Goal: Transaction & Acquisition: Purchase product/service

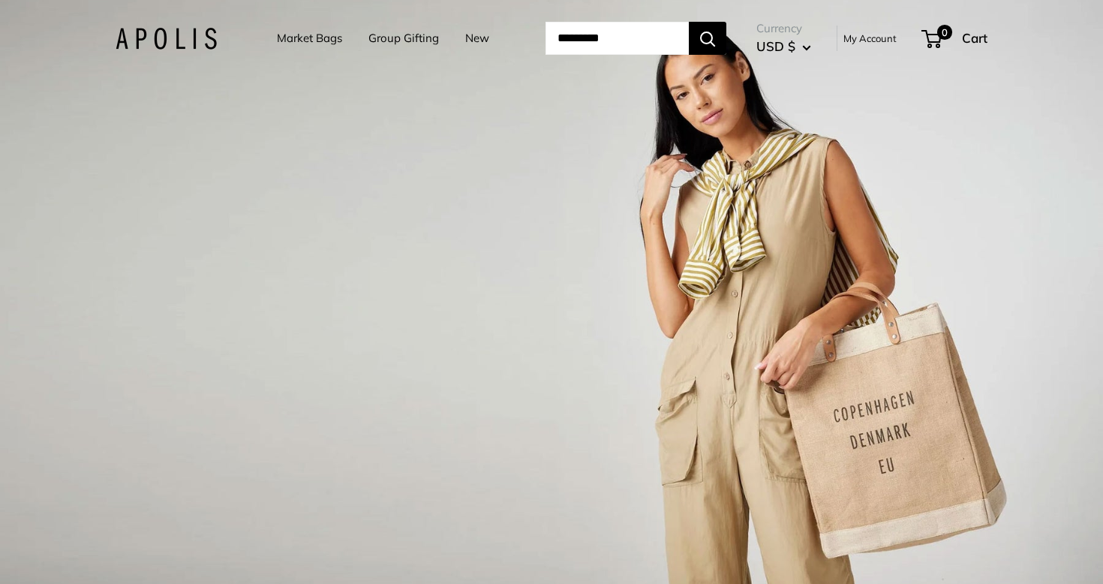
click at [321, 36] on link "Market Bags" at bounding box center [309, 38] width 65 height 21
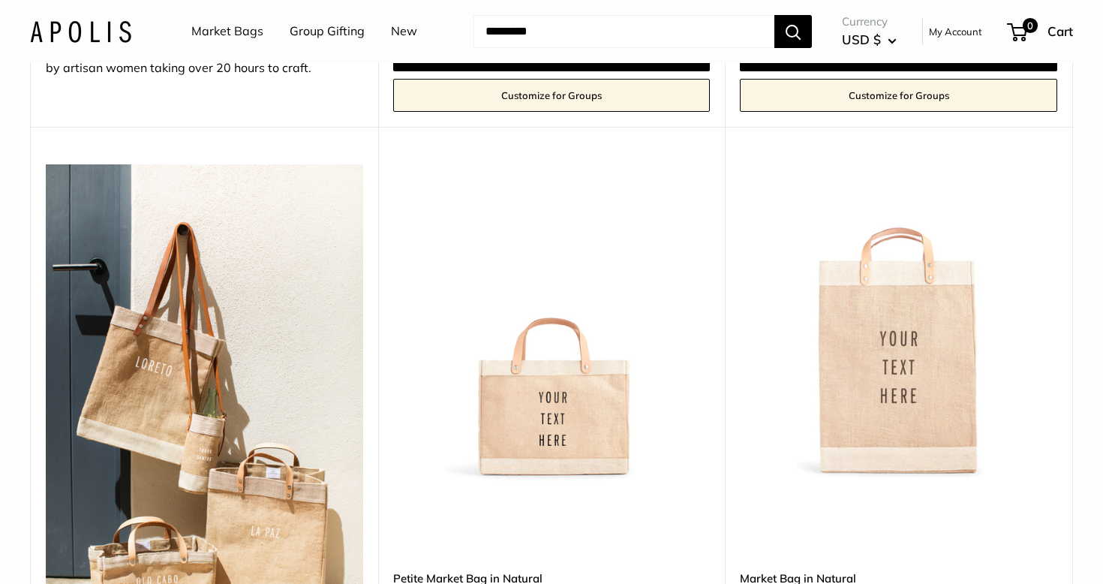
scroll to position [689, 0]
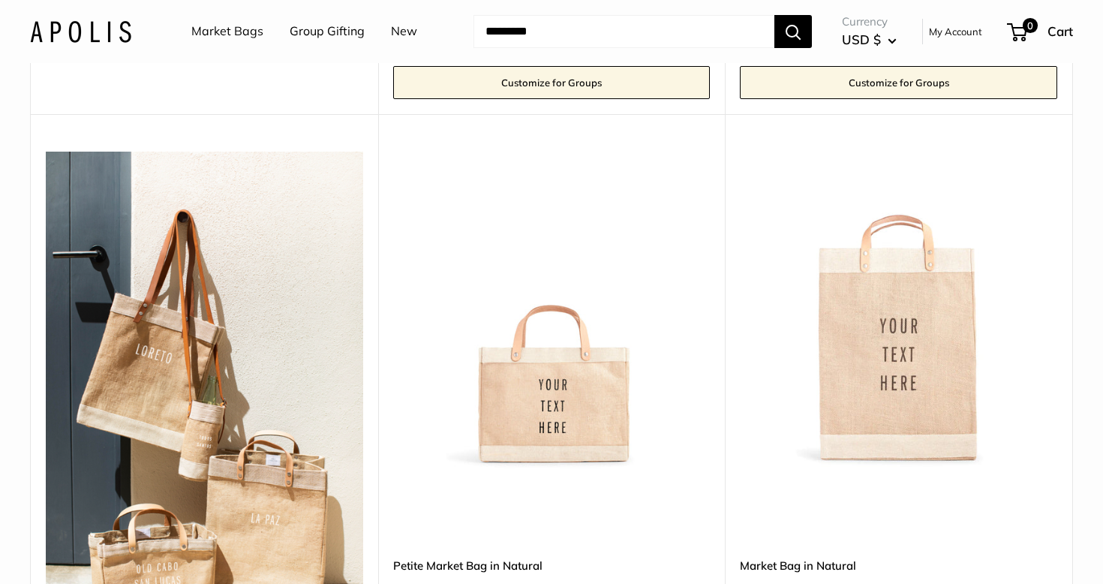
click at [0, 0] on img at bounding box center [0, 0] width 0 height 0
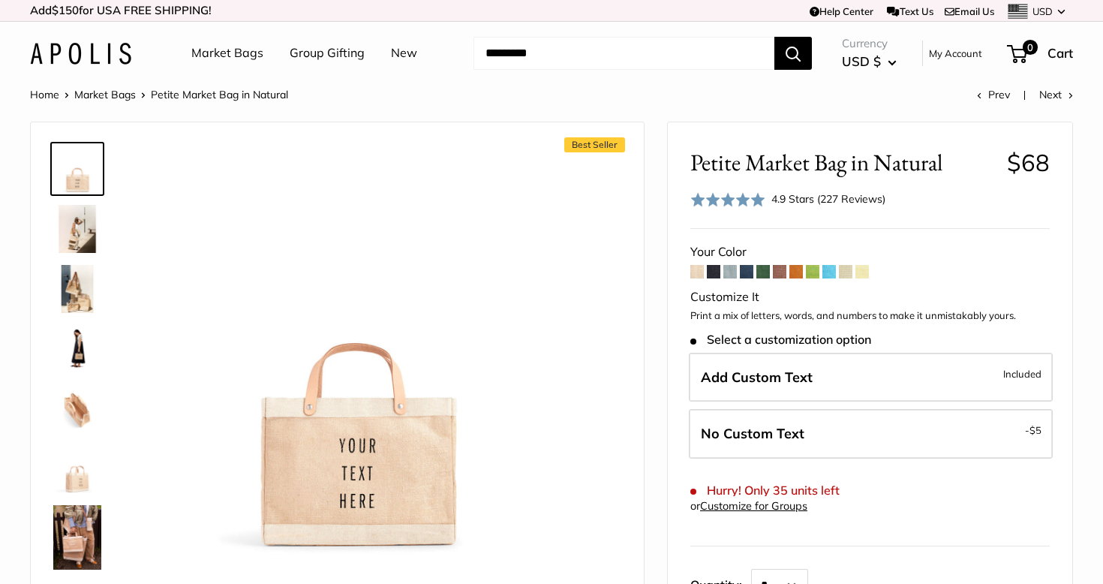
click at [713, 278] on span at bounding box center [714, 272] width 14 height 14
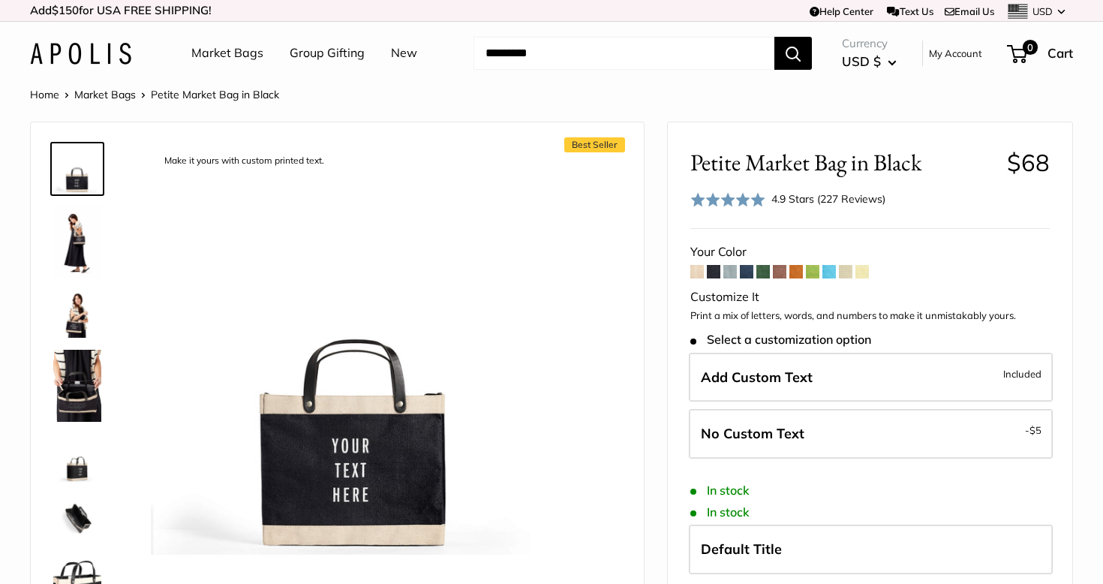
click at [733, 275] on span at bounding box center [730, 272] width 14 height 14
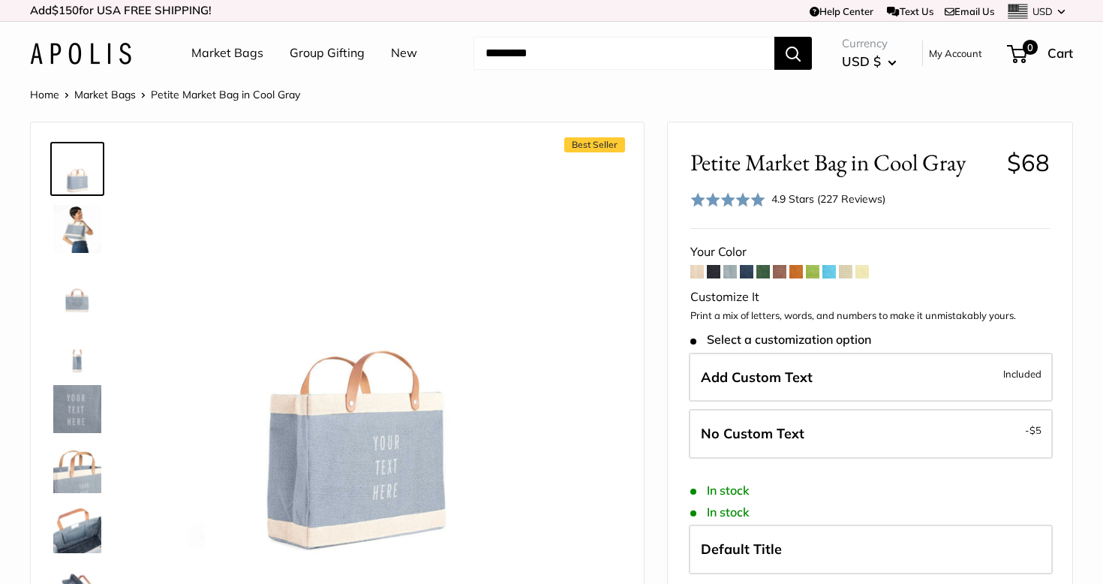
click at [747, 275] on span at bounding box center [747, 272] width 14 height 14
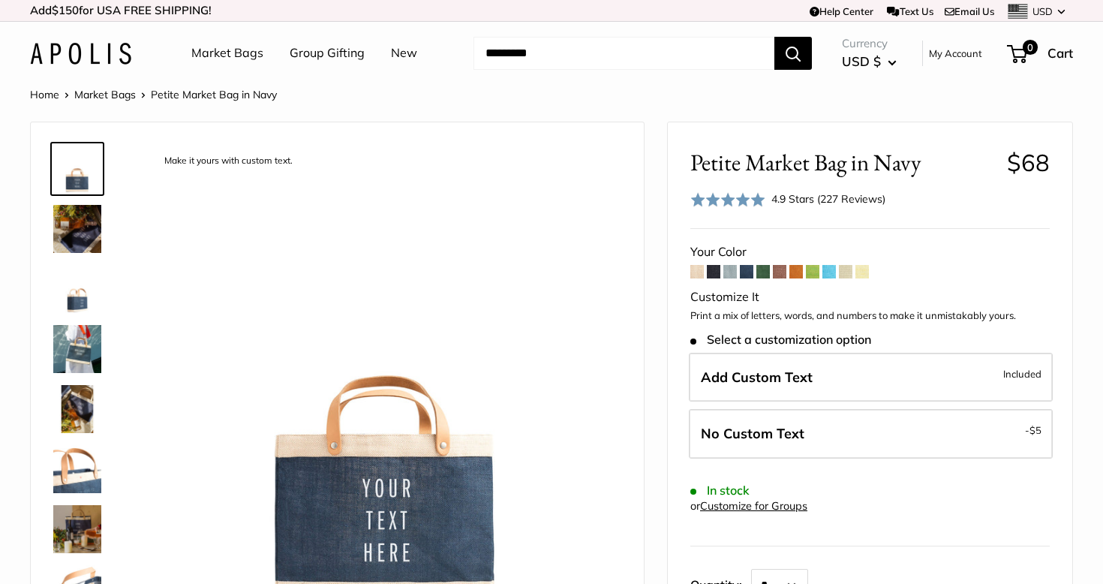
click at [763, 275] on span at bounding box center [763, 272] width 14 height 14
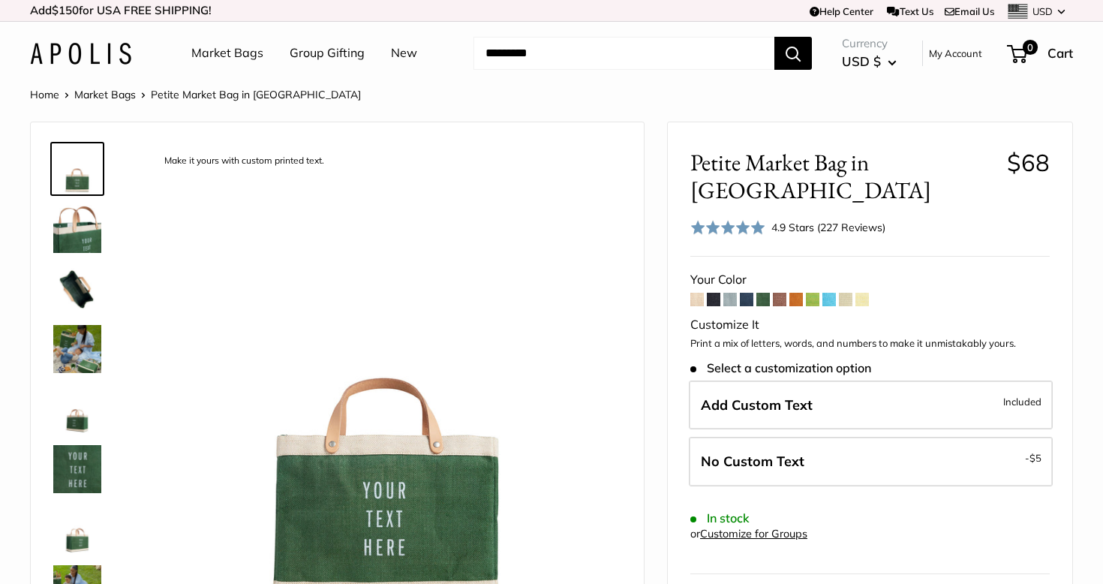
click at [780, 293] on span at bounding box center [780, 300] width 14 height 14
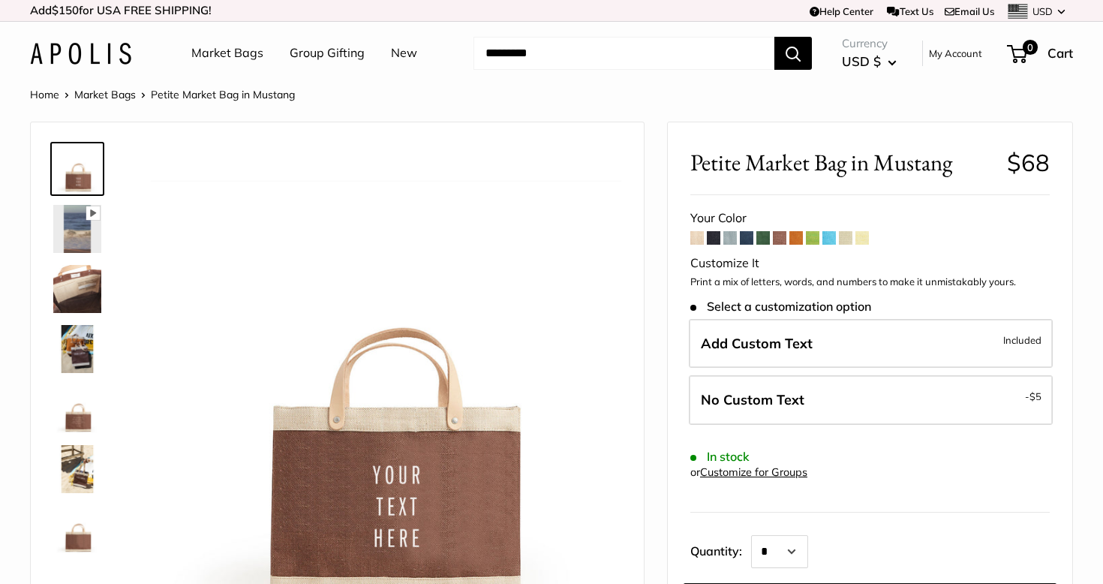
click at [795, 241] on span at bounding box center [796, 238] width 14 height 14
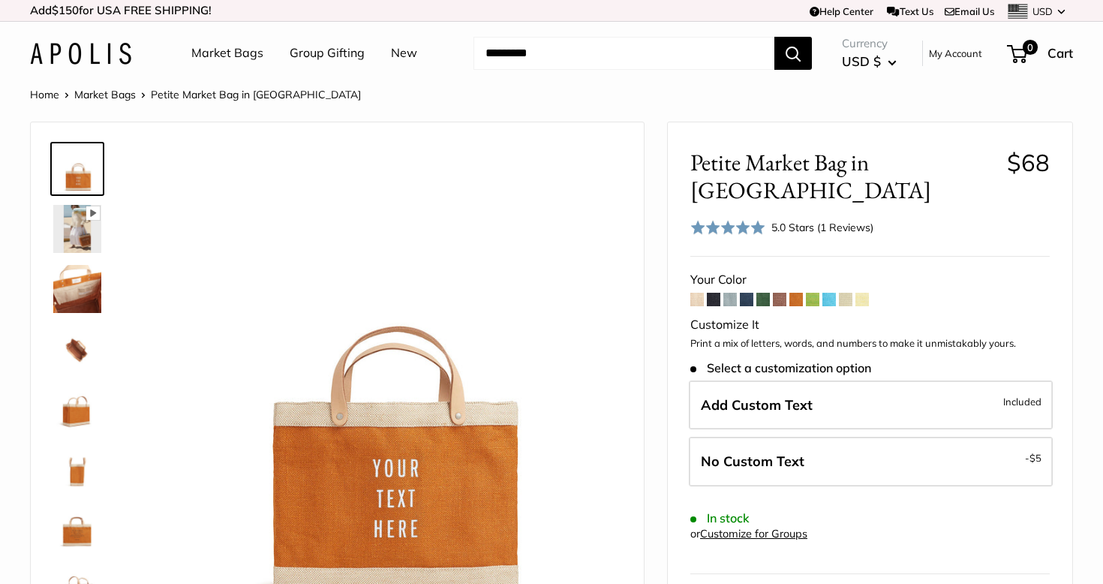
click at [813, 293] on span at bounding box center [813, 300] width 14 height 14
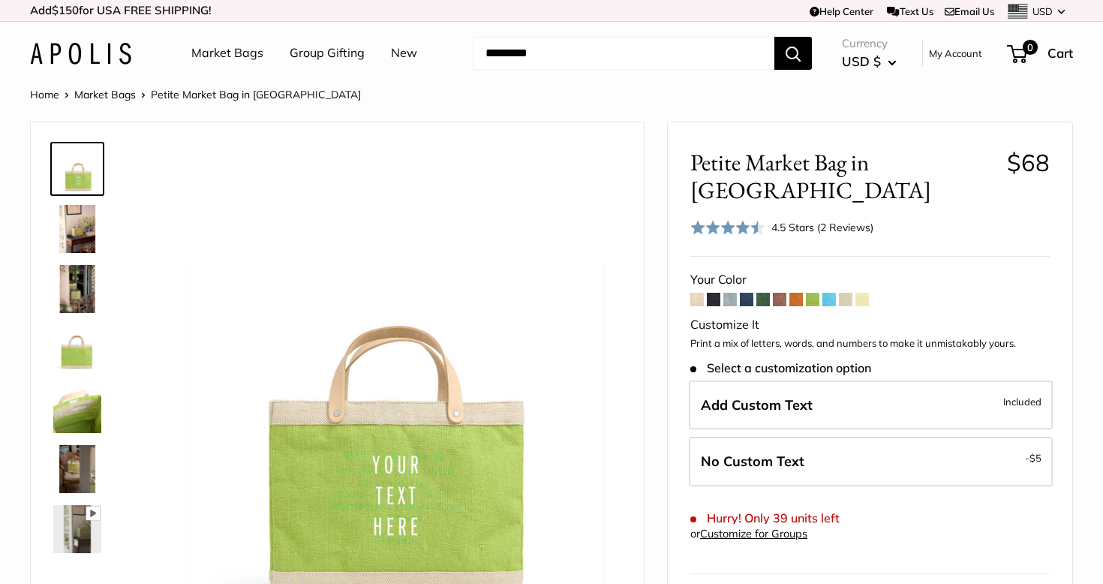
click at [833, 293] on span at bounding box center [829, 300] width 14 height 14
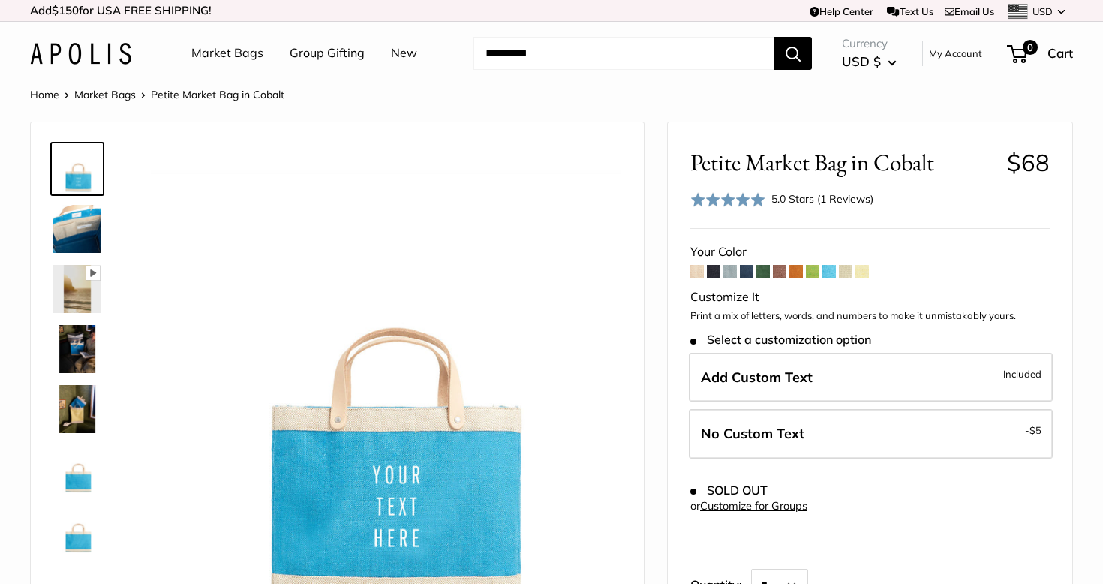
click at [847, 273] on span at bounding box center [846, 272] width 14 height 14
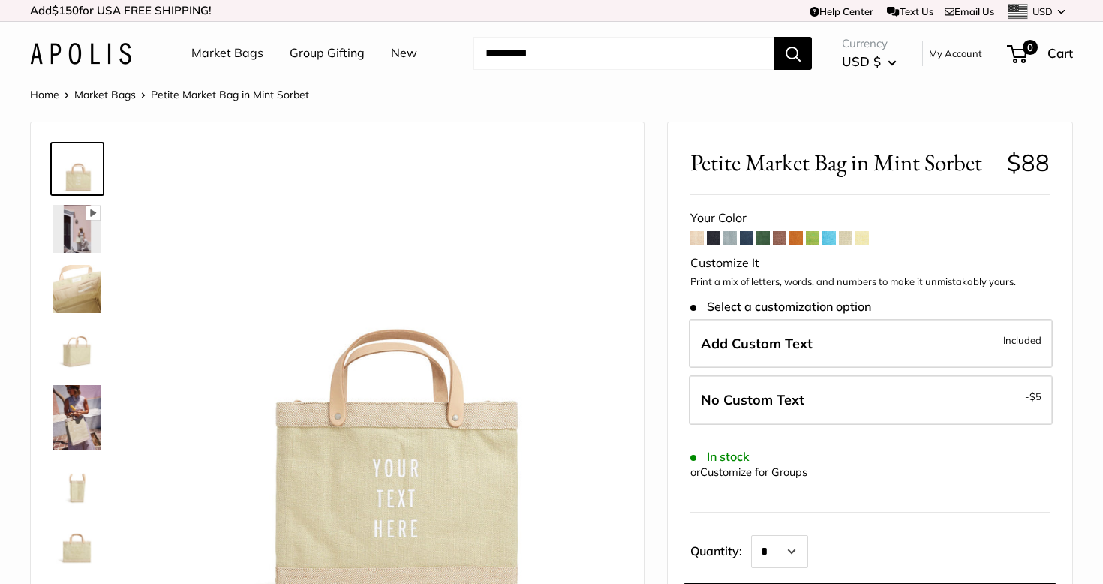
click at [863, 236] on span at bounding box center [862, 238] width 14 height 14
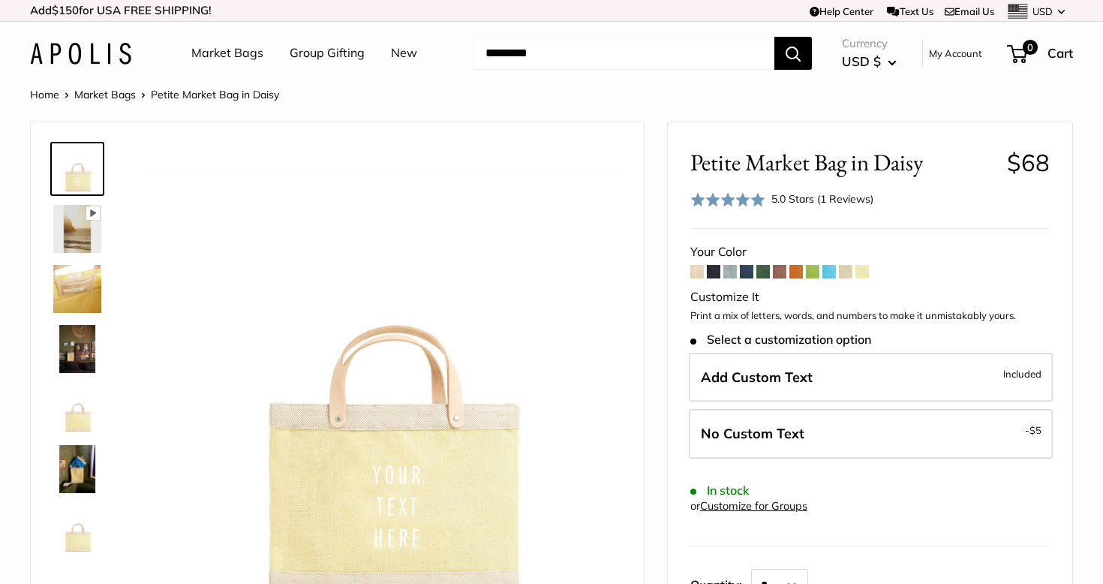
click at [732, 269] on span at bounding box center [730, 272] width 14 height 14
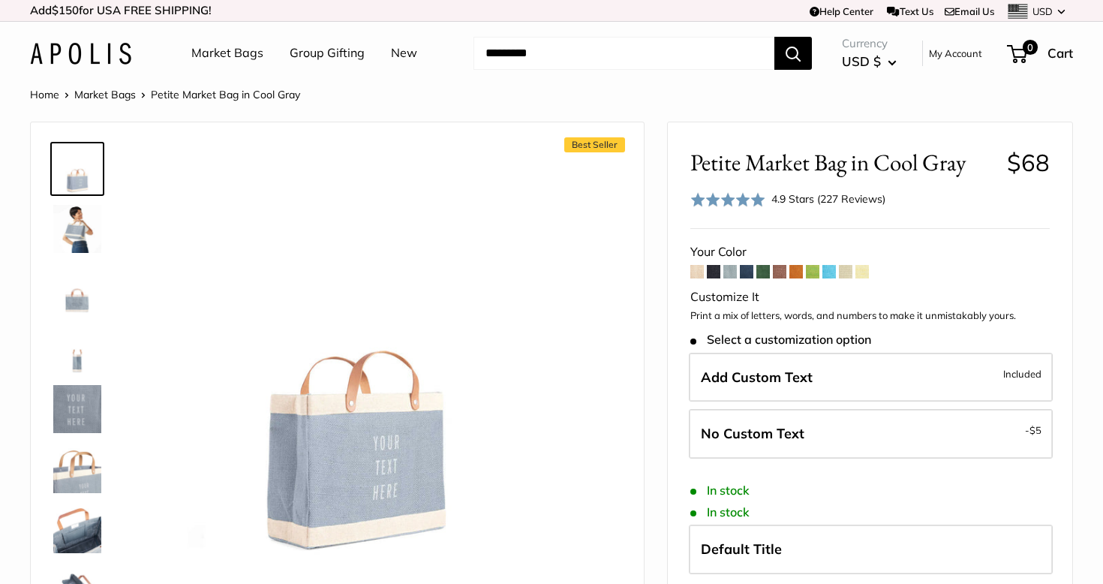
click at [854, 196] on div "4.9 Stars (227 Reviews)" at bounding box center [828, 199] width 114 height 17
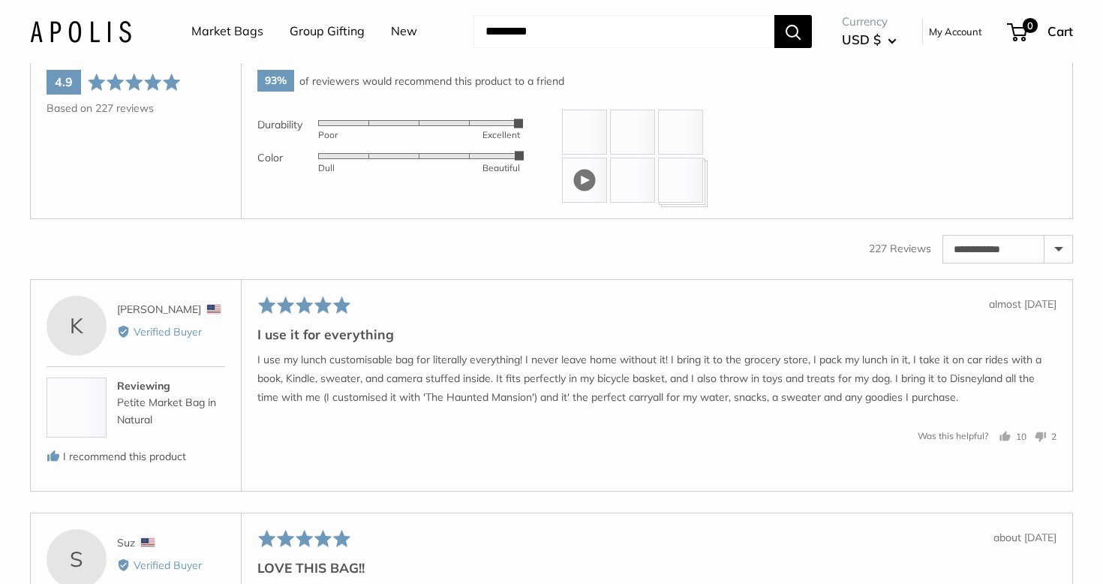
scroll to position [2278, 0]
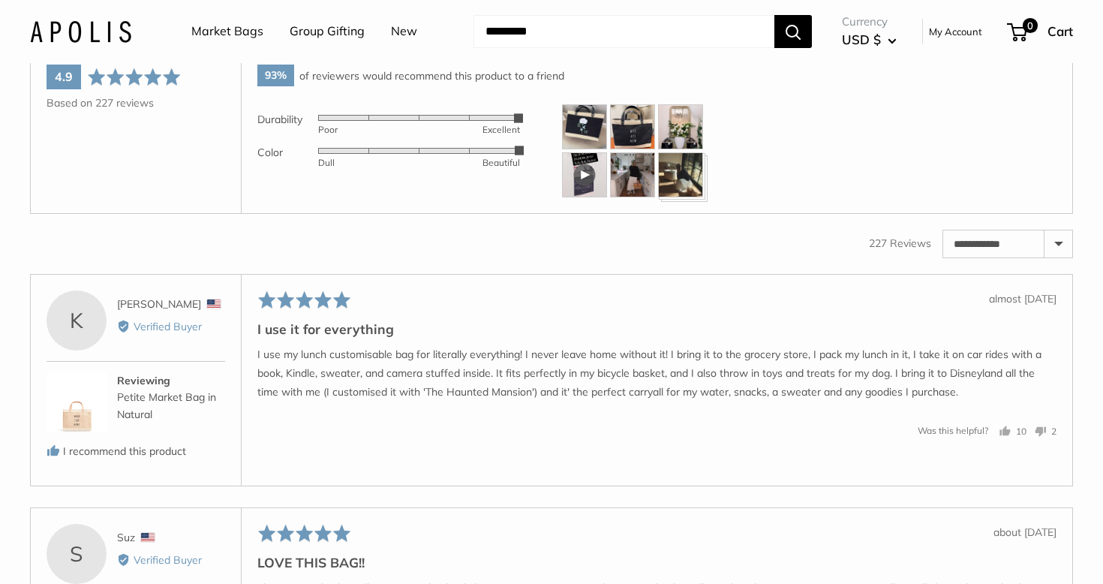
click at [624, 197] on img at bounding box center [632, 174] width 45 height 45
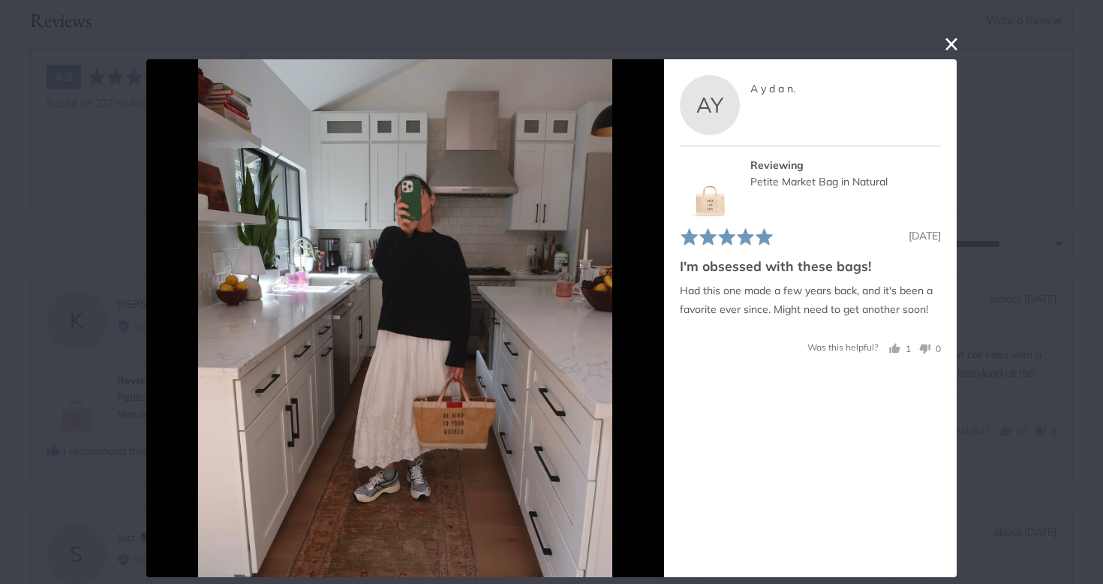
click at [953, 36] on button "close this modal window" at bounding box center [951, 44] width 18 height 18
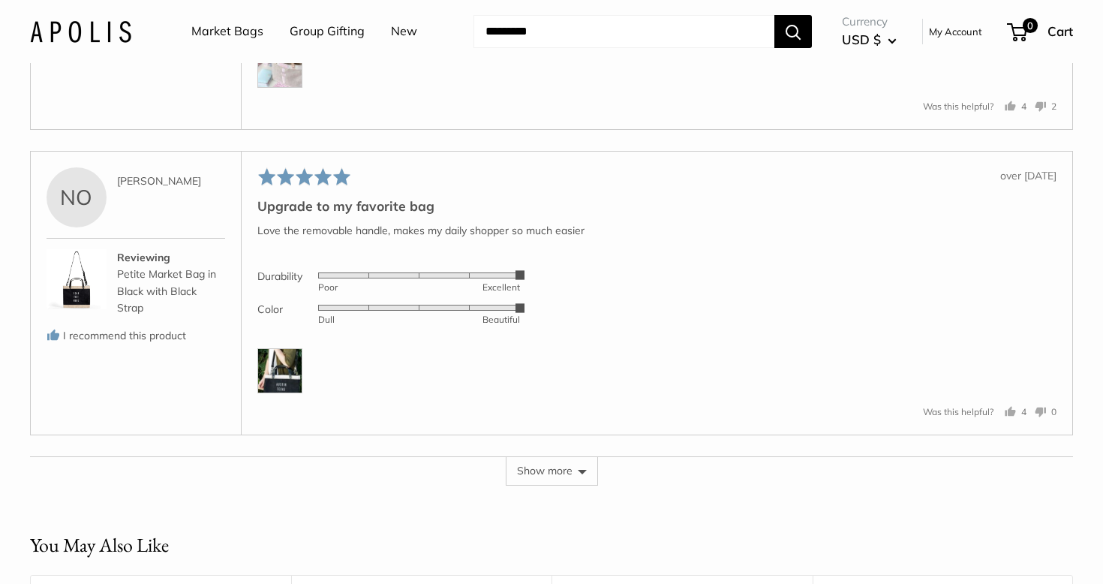
scroll to position [3415, 0]
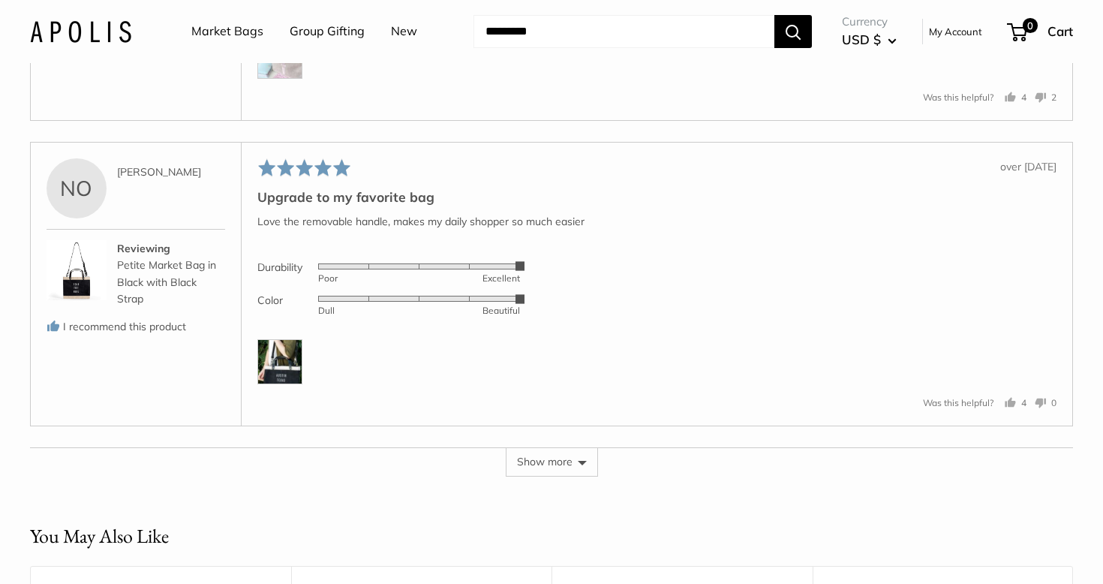
click at [280, 374] on img at bounding box center [279, 361] width 45 height 45
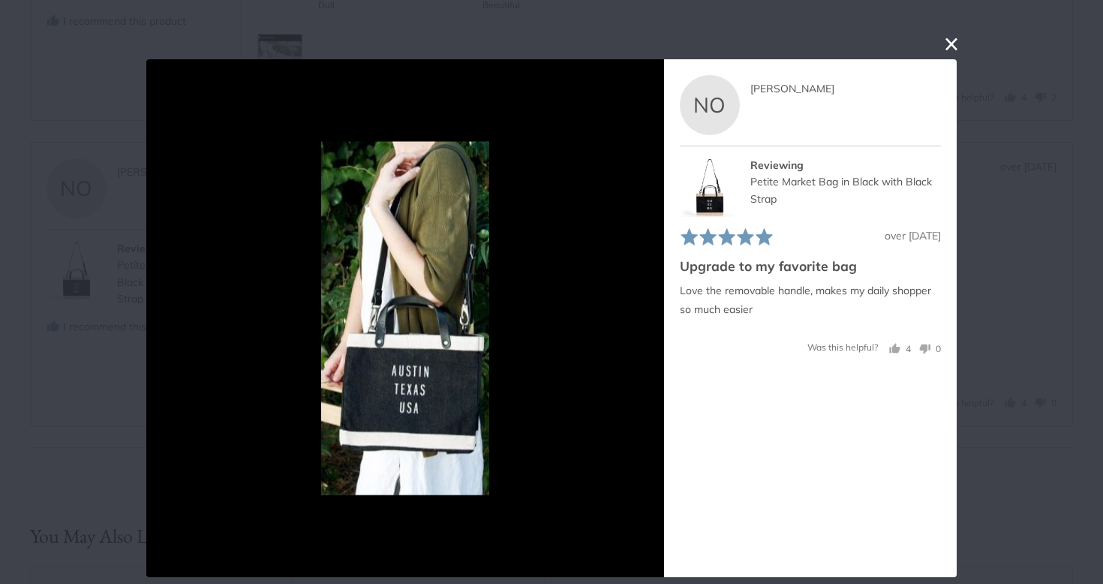
click at [955, 36] on button "close this modal window" at bounding box center [951, 44] width 18 height 18
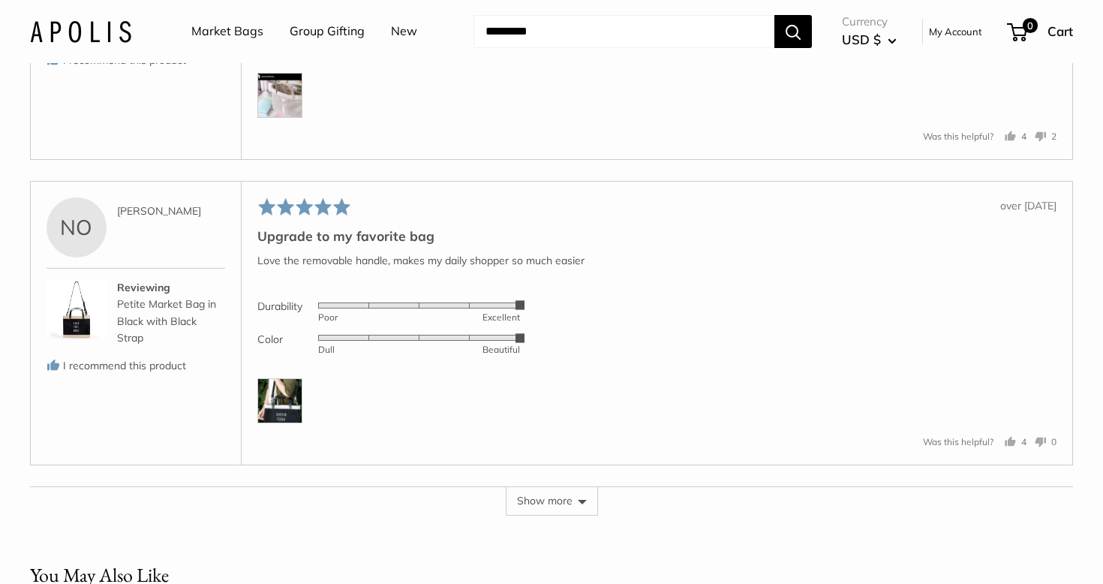
scroll to position [3380, 0]
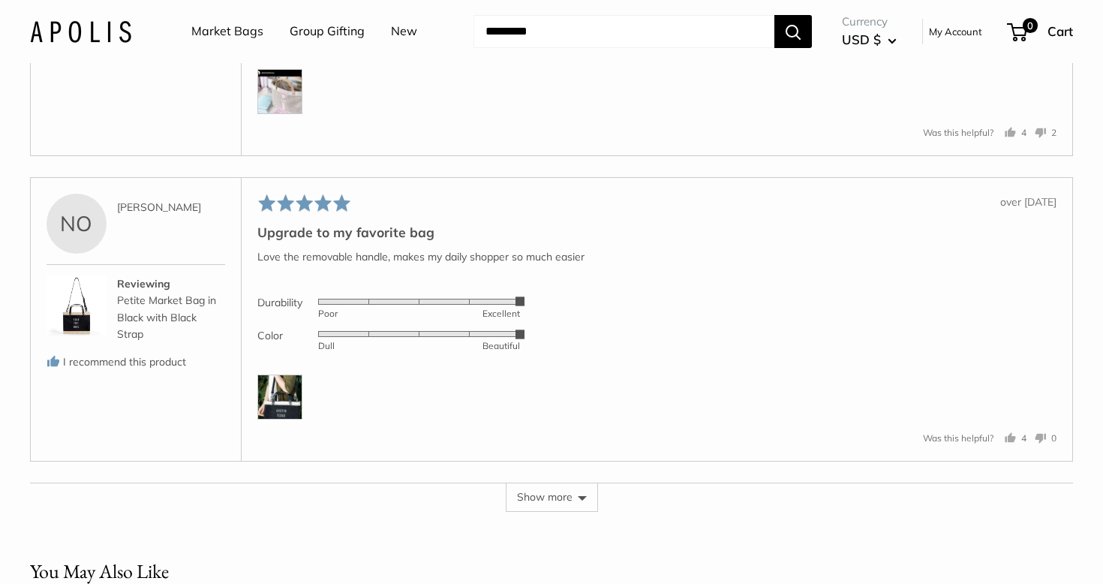
click at [551, 511] on button "Show more" at bounding box center [552, 496] width 92 height 29
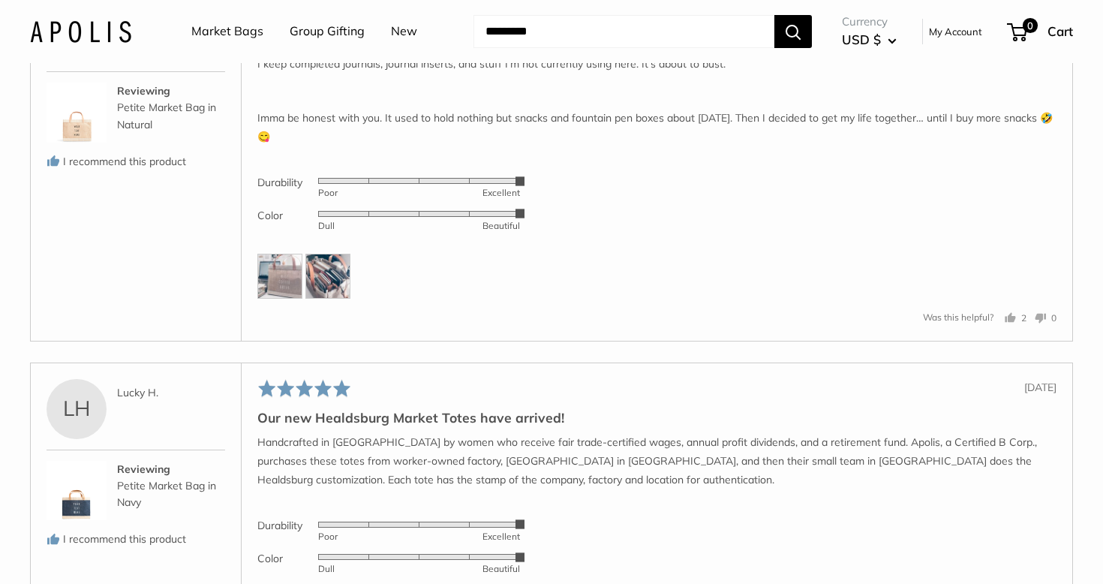
scroll to position [4423, 0]
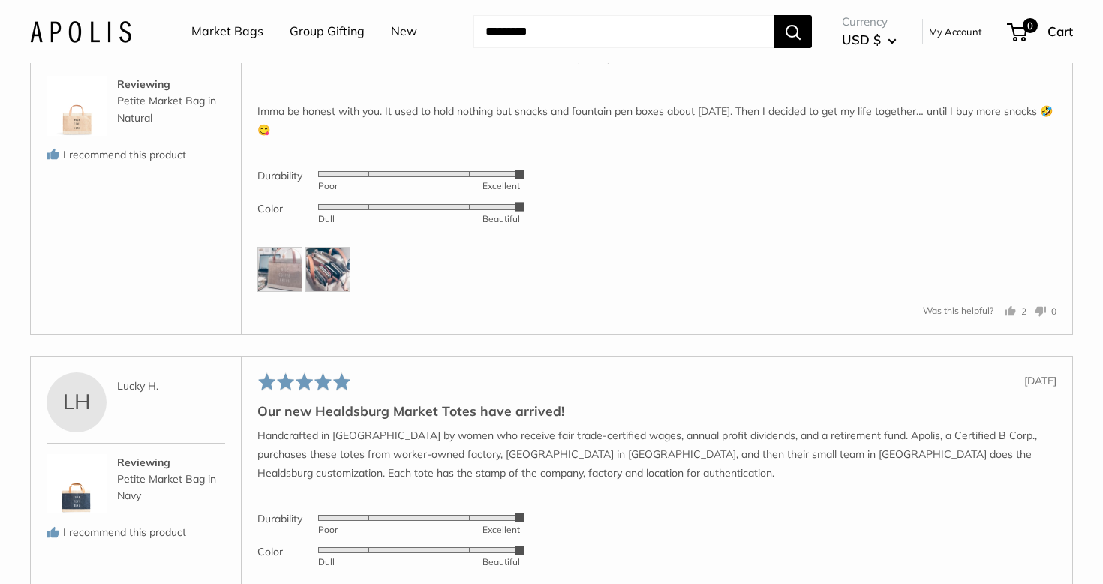
click at [284, 283] on img at bounding box center [279, 269] width 45 height 45
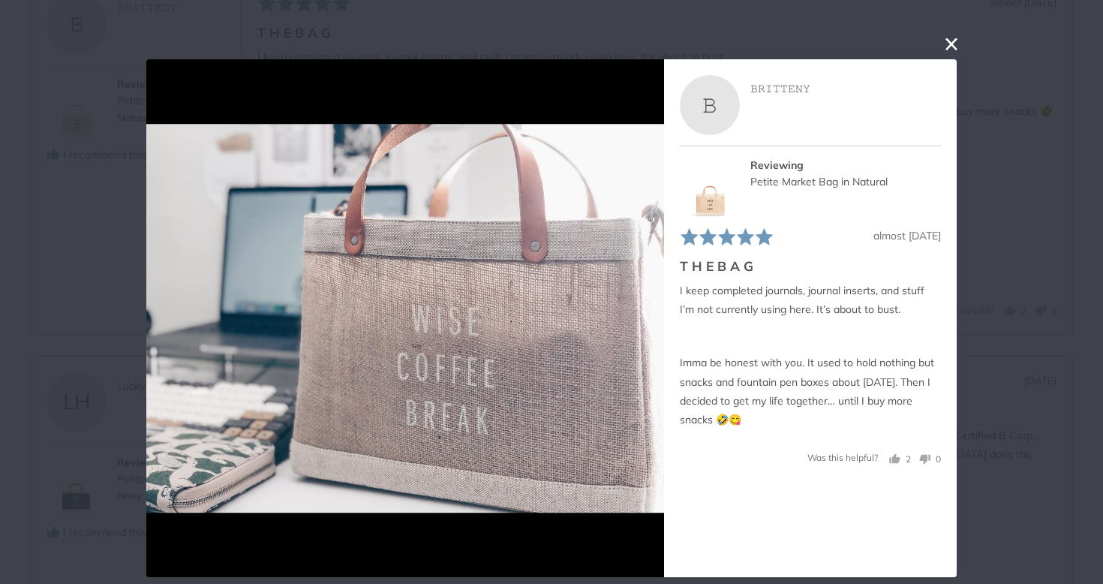
click at [953, 48] on button "close this modal window" at bounding box center [951, 44] width 18 height 18
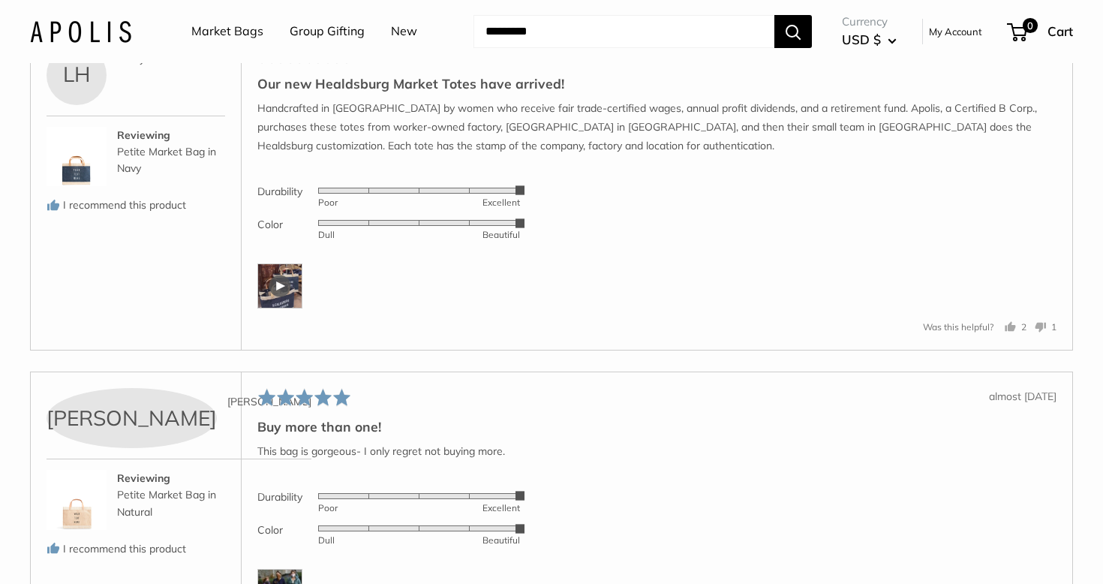
scroll to position [4754, 0]
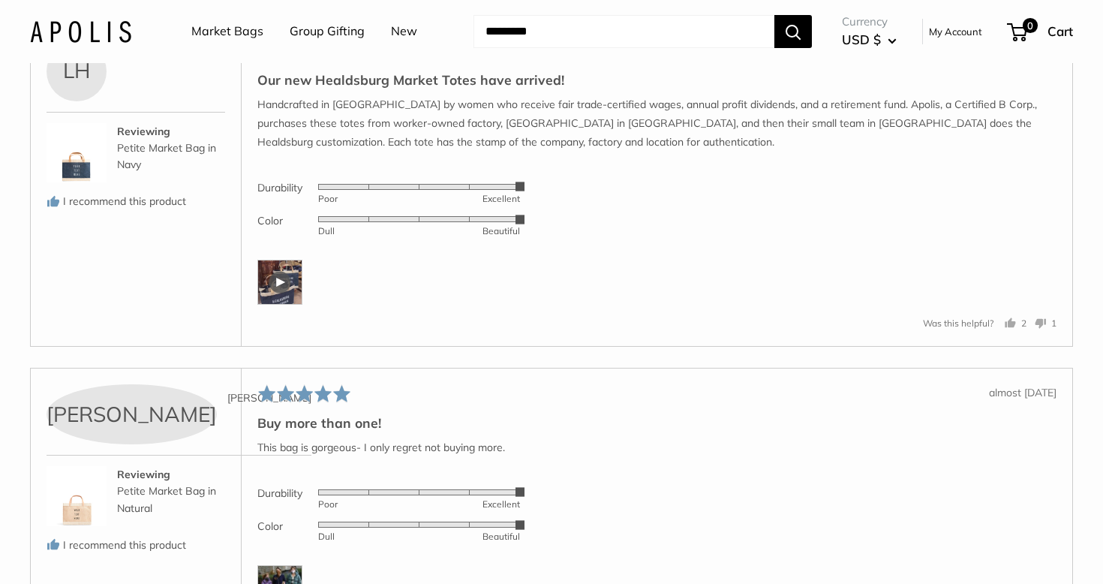
click at [285, 305] on div at bounding box center [279, 282] width 45 height 45
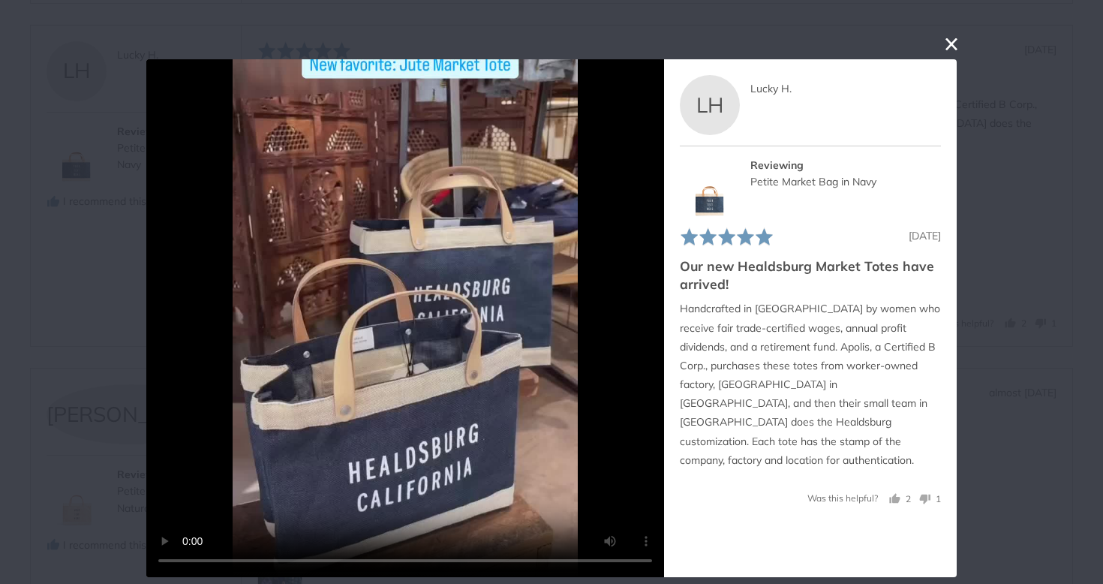
click at [952, 39] on button "close this modal window" at bounding box center [951, 44] width 18 height 18
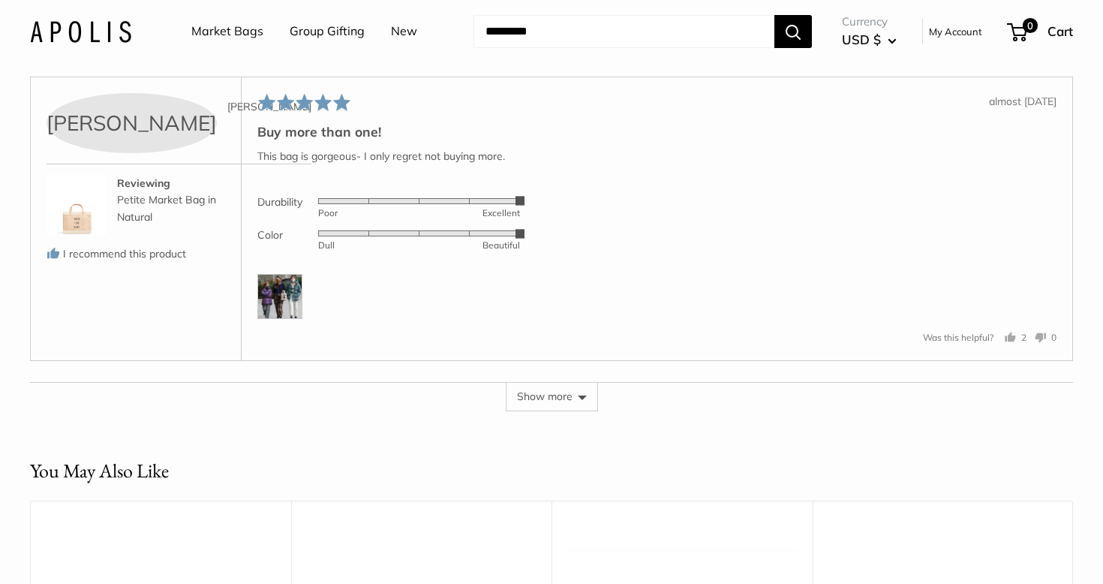
scroll to position [5048, 0]
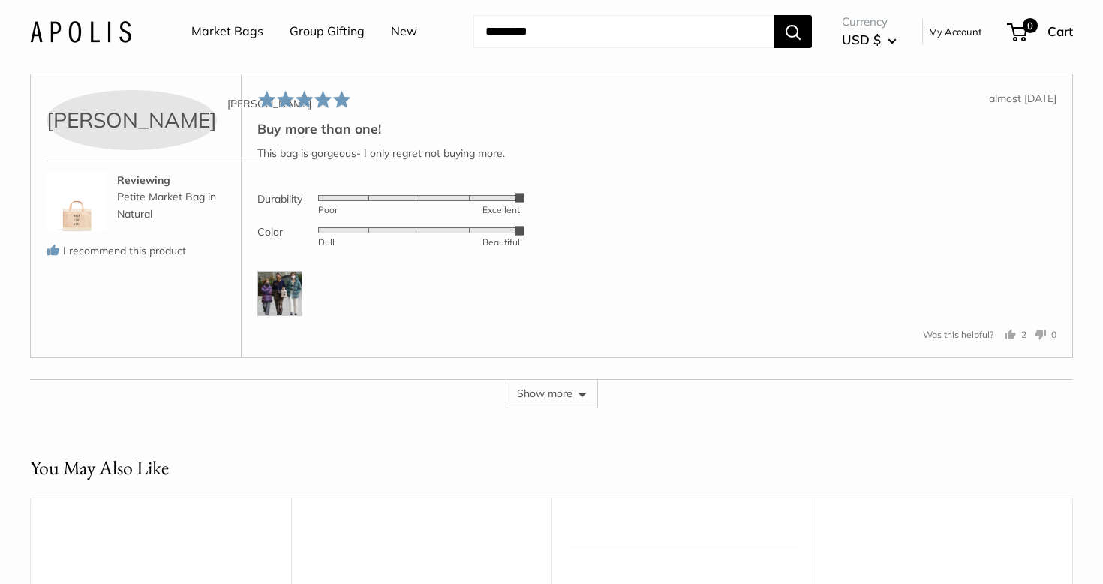
click at [284, 310] on img at bounding box center [279, 293] width 45 height 45
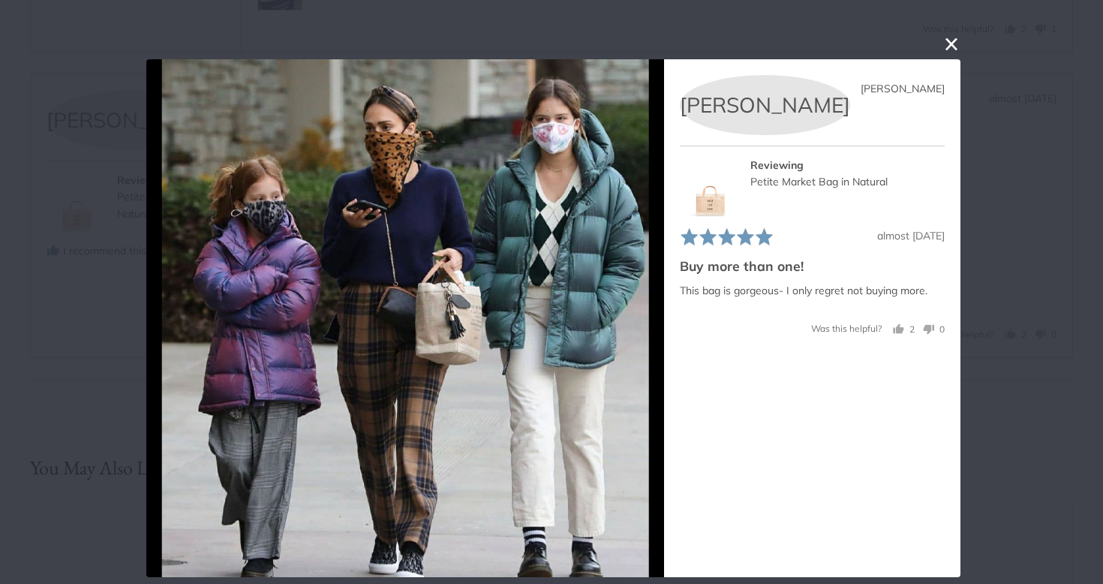
click at [950, 43] on button "close this modal window" at bounding box center [951, 44] width 18 height 18
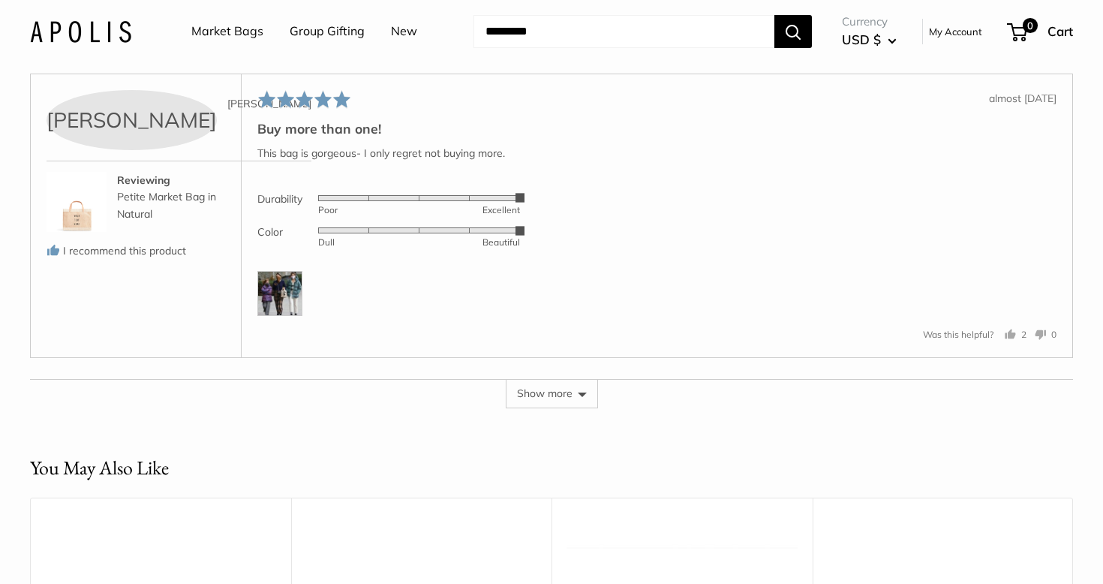
scroll to position [5056, 0]
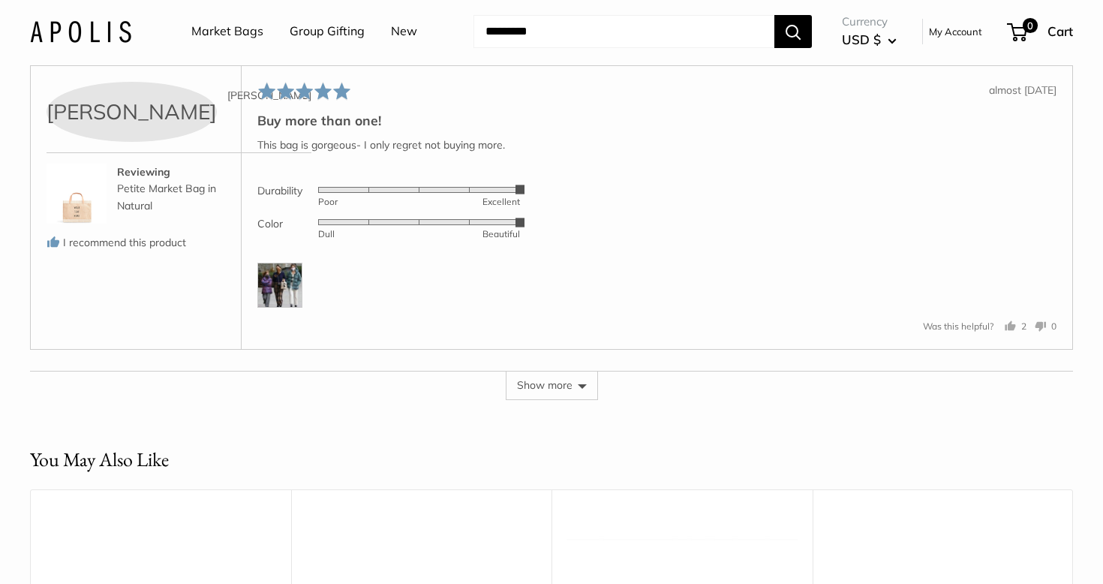
click at [554, 399] on button "Show more" at bounding box center [552, 385] width 92 height 29
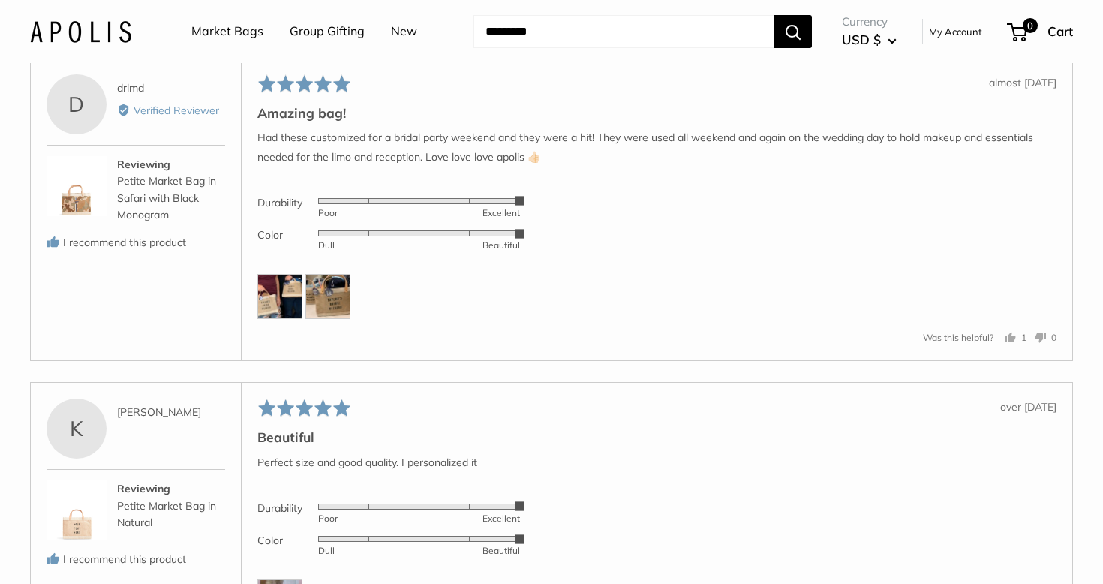
scroll to position [6226, 0]
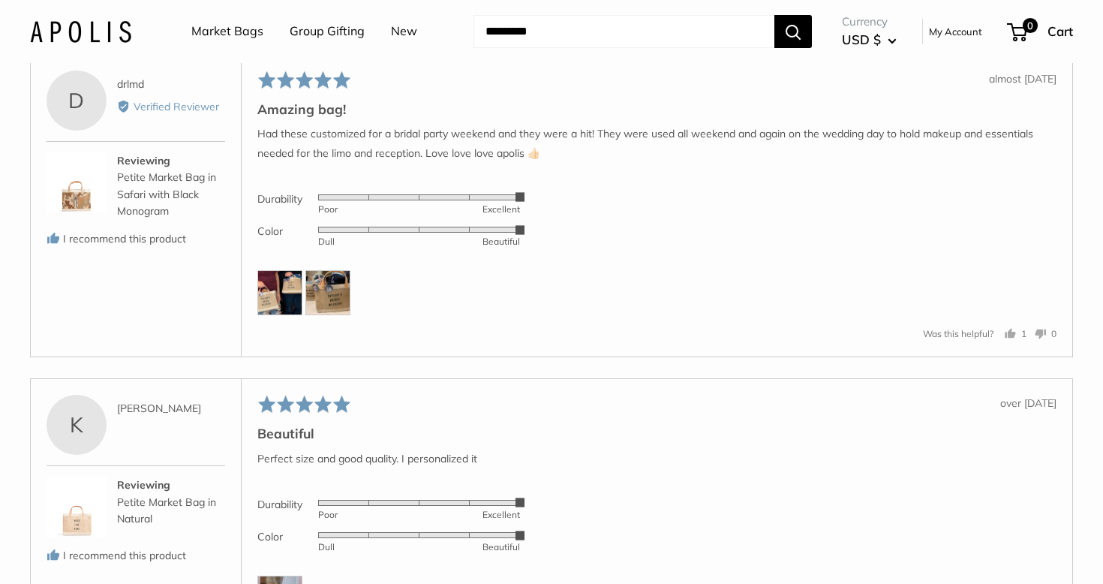
click at [329, 305] on img at bounding box center [327, 292] width 45 height 45
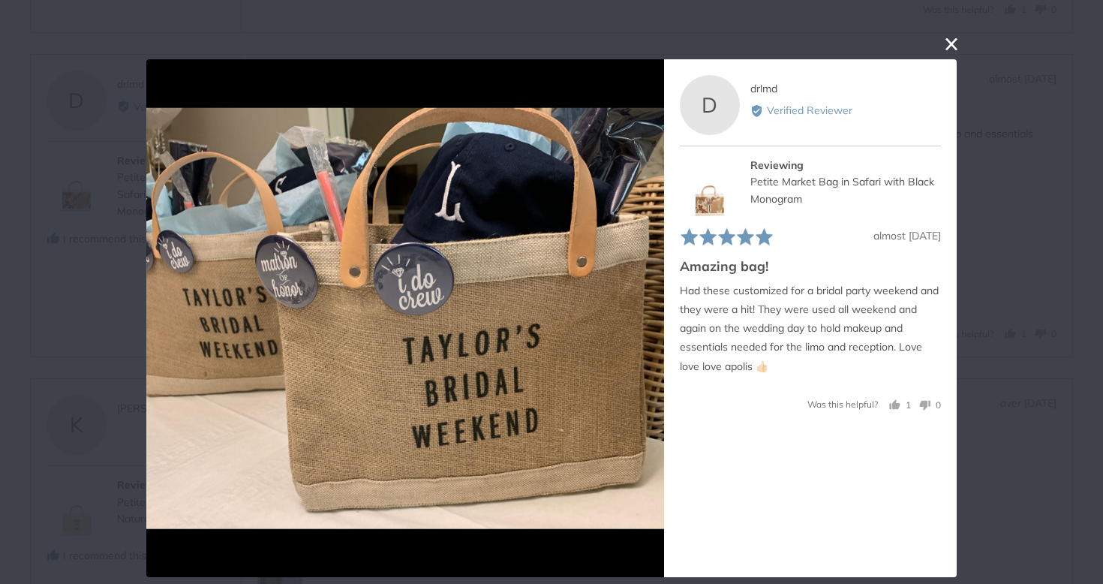
click at [950, 44] on button "close this modal window" at bounding box center [951, 44] width 18 height 18
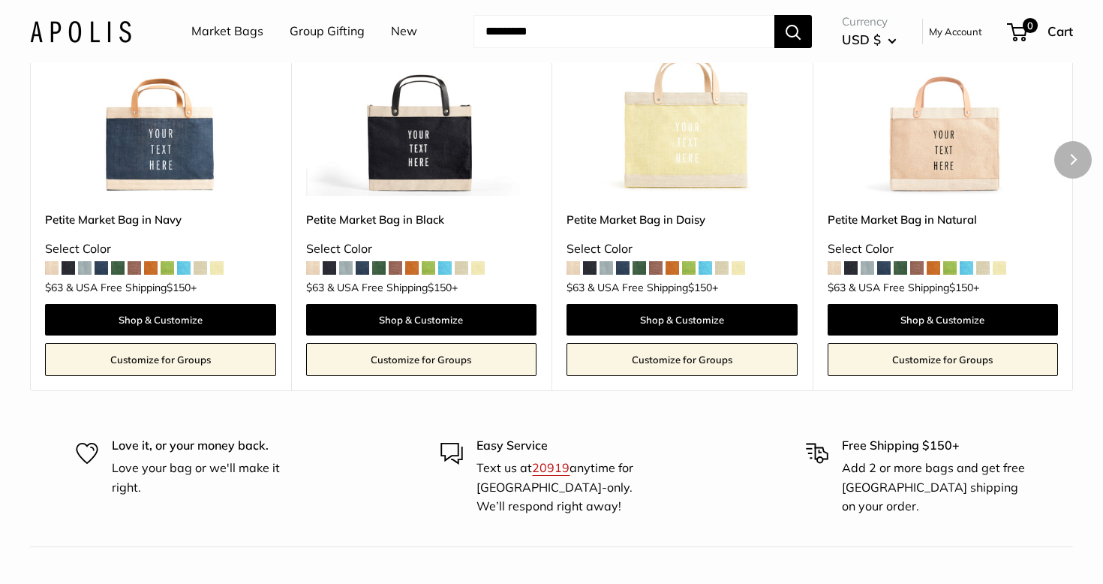
scroll to position [7011, 0]
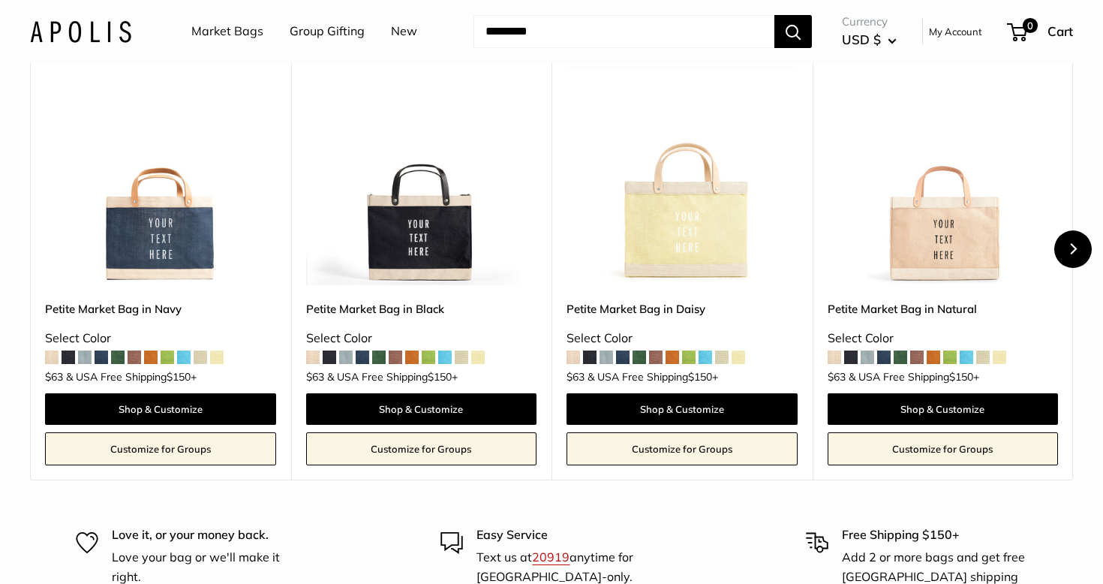
click at [1082, 263] on button "Next" at bounding box center [1073, 249] width 38 height 38
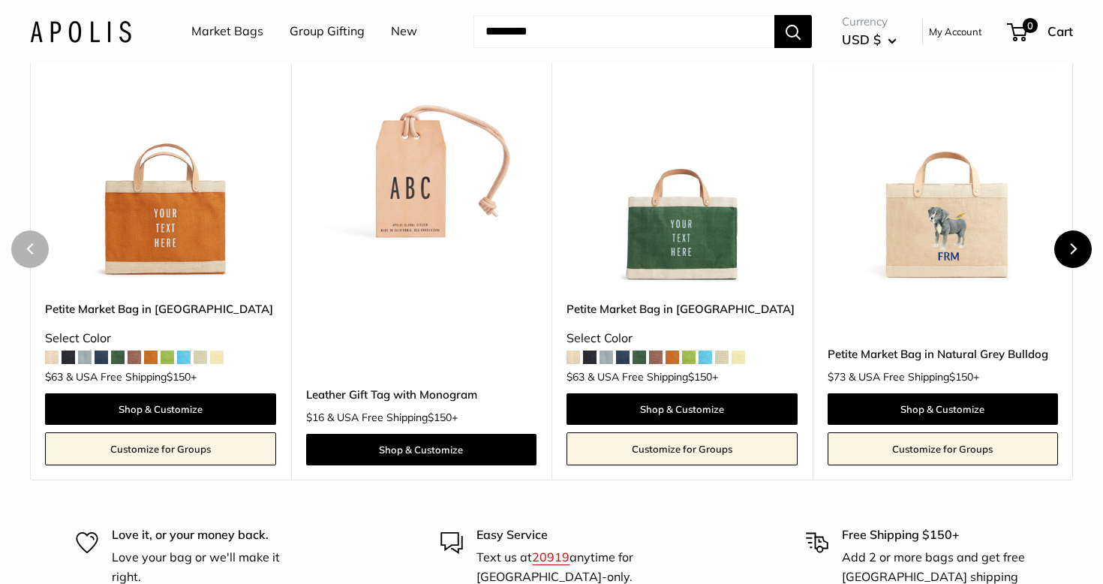
click at [1083, 264] on button "Next" at bounding box center [1073, 249] width 38 height 38
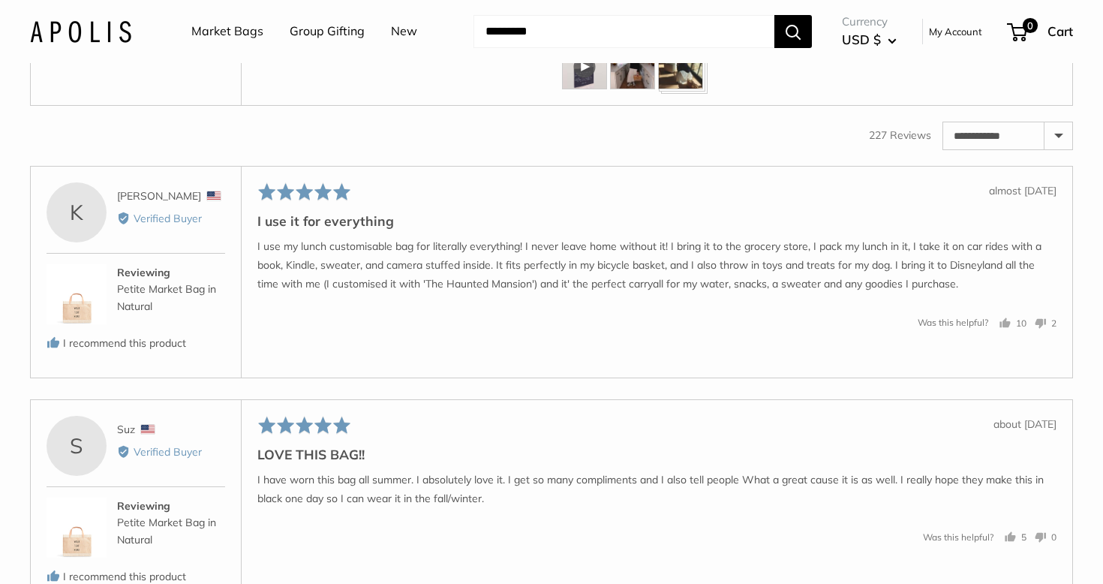
scroll to position [2389, 0]
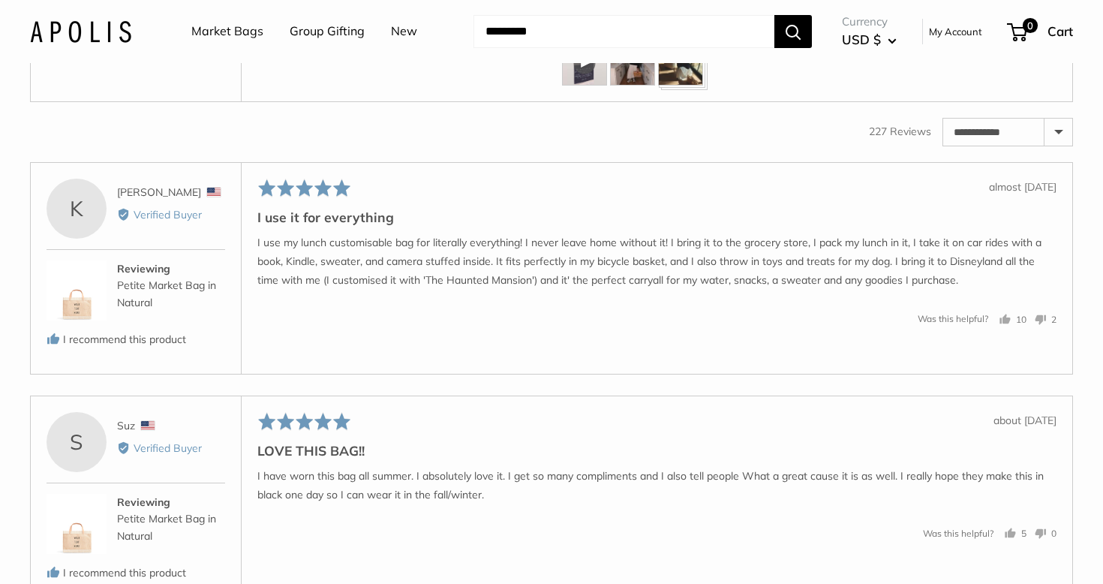
click at [1059, 146] on select "**********" at bounding box center [1007, 132] width 129 height 27
select select "*********"
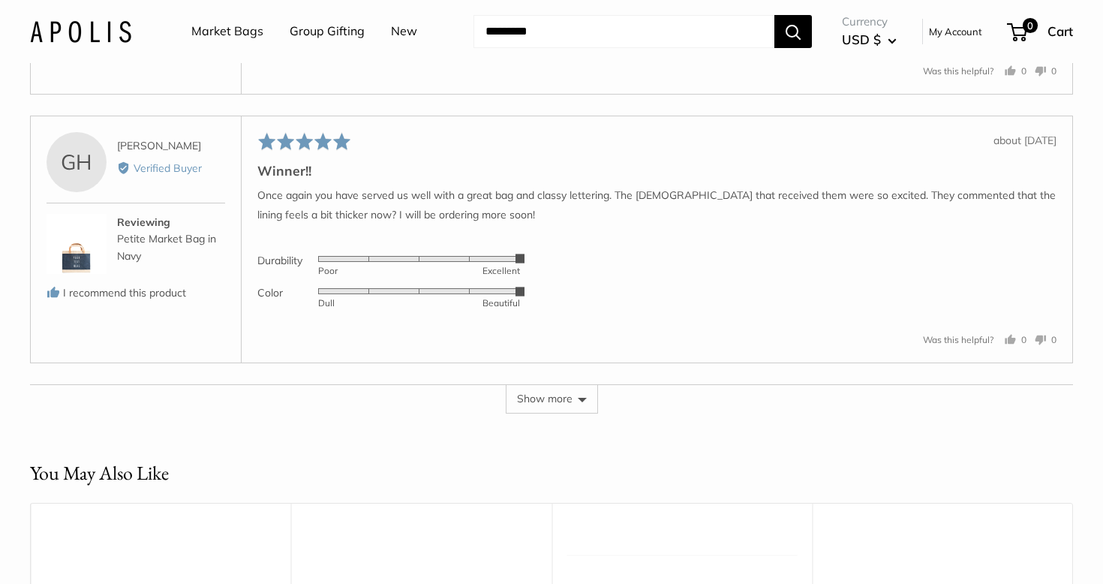
scroll to position [3589, 0]
click at [558, 416] on button "Show more" at bounding box center [552, 401] width 92 height 29
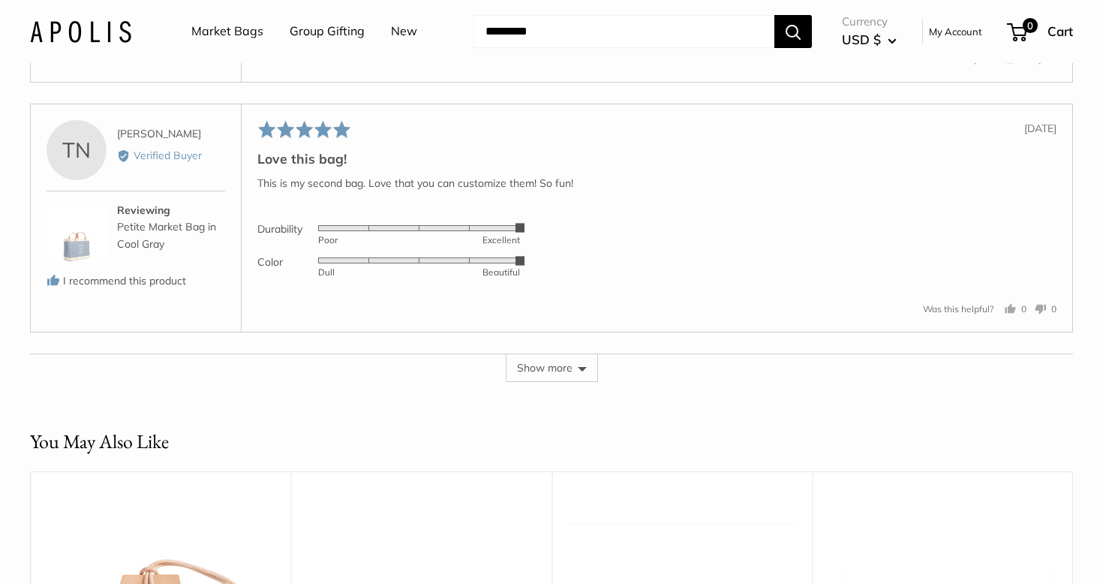
scroll to position [4949, 0]
click at [562, 380] on button "Show more" at bounding box center [552, 366] width 92 height 29
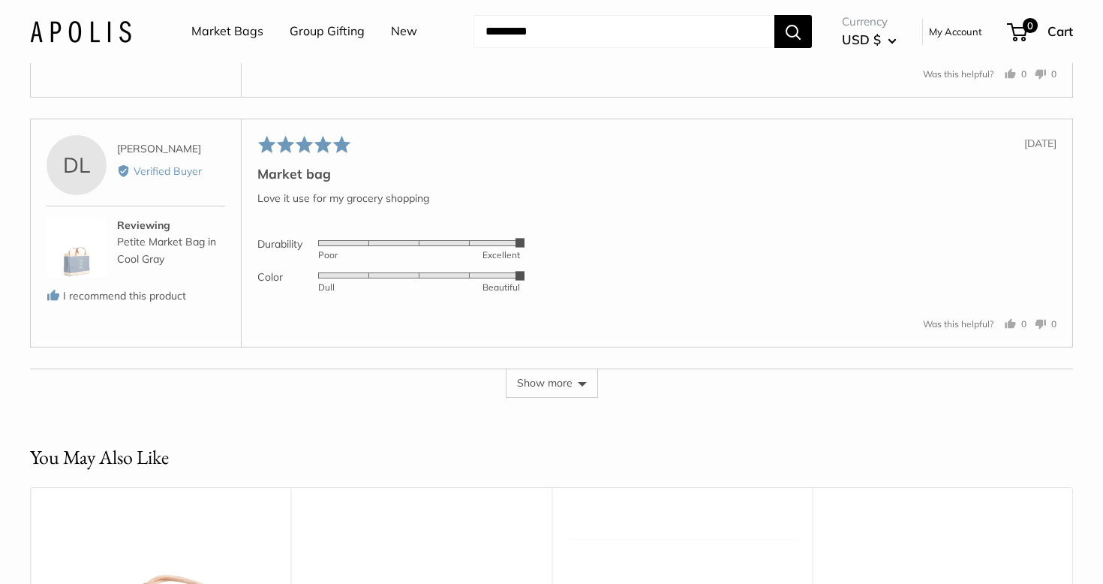
scroll to position [6250, 0]
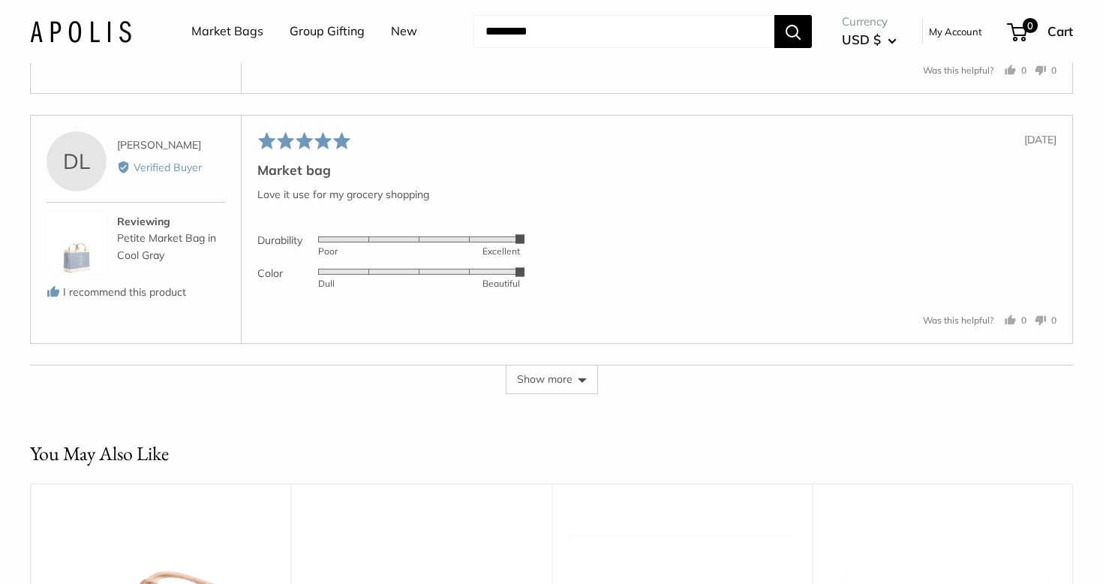
click at [565, 393] on button "Show more" at bounding box center [552, 379] width 92 height 29
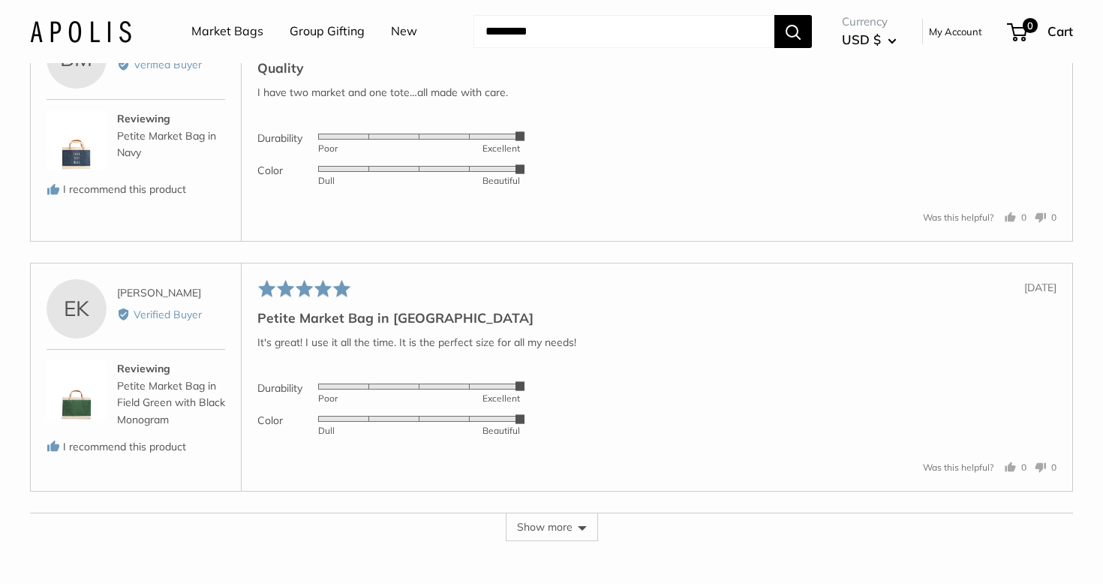
scroll to position [7447, 0]
click at [574, 539] on button "Show more" at bounding box center [552, 524] width 92 height 29
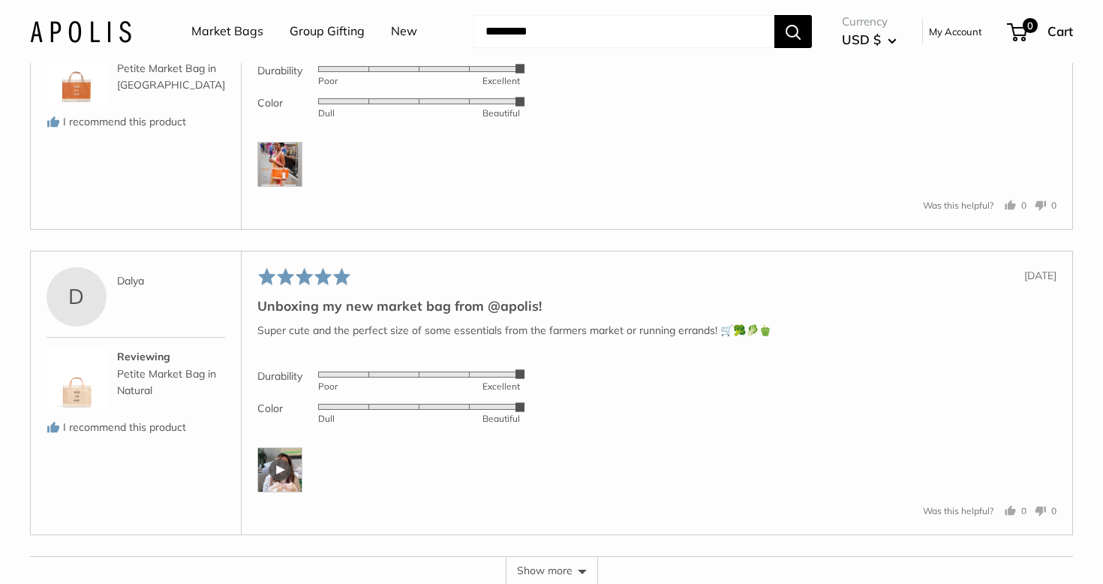
scroll to position [8882, 0]
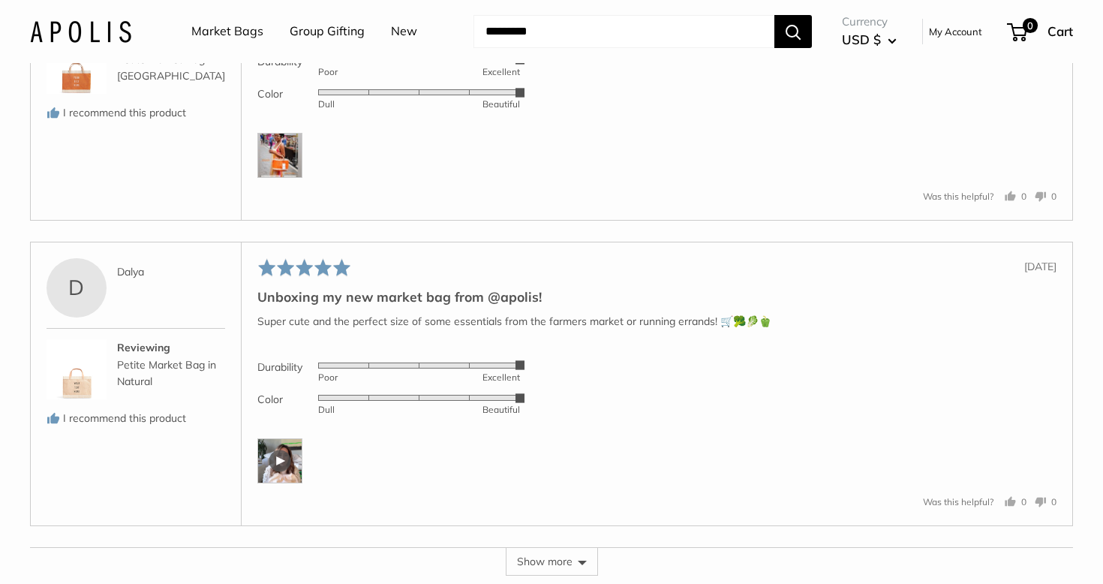
click at [290, 181] on div at bounding box center [656, 157] width 799 height 48
click at [284, 178] on img at bounding box center [279, 155] width 45 height 45
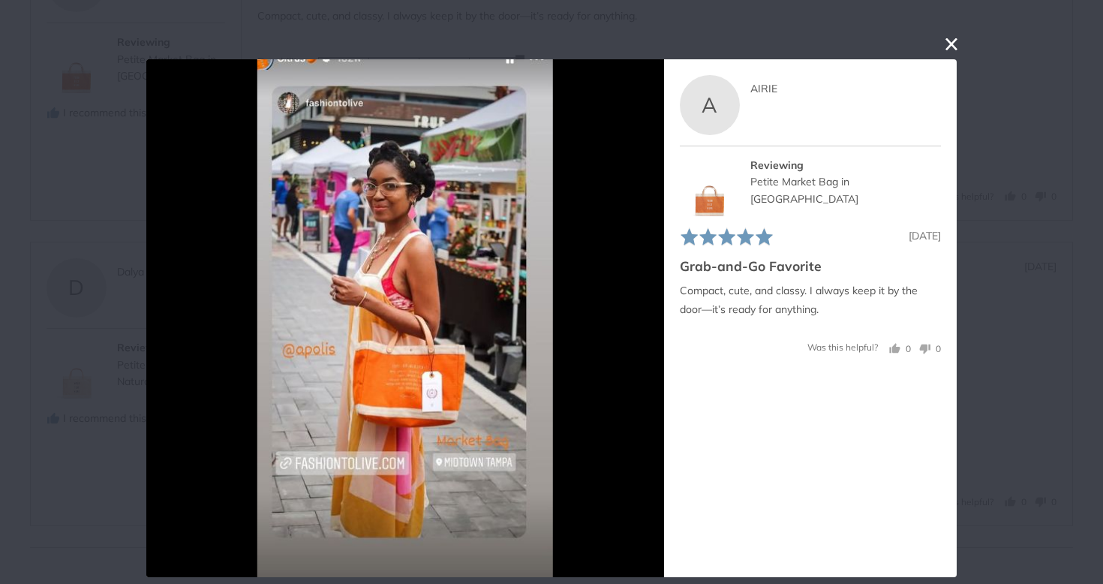
click at [951, 47] on button "close this modal window" at bounding box center [951, 44] width 18 height 18
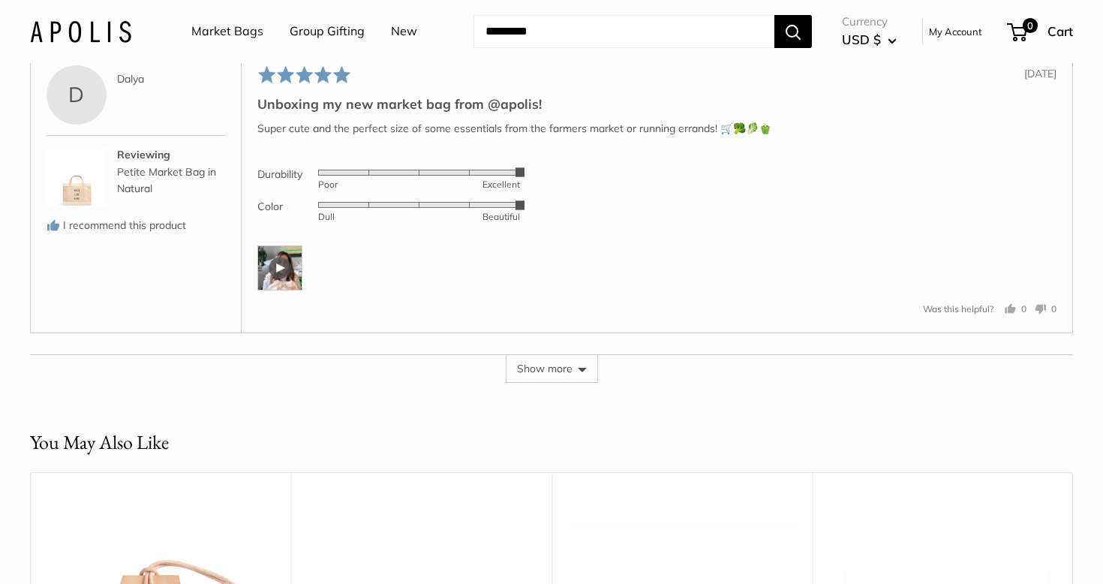
scroll to position [9074, 0]
click at [557, 383] on button "Show more" at bounding box center [552, 369] width 92 height 29
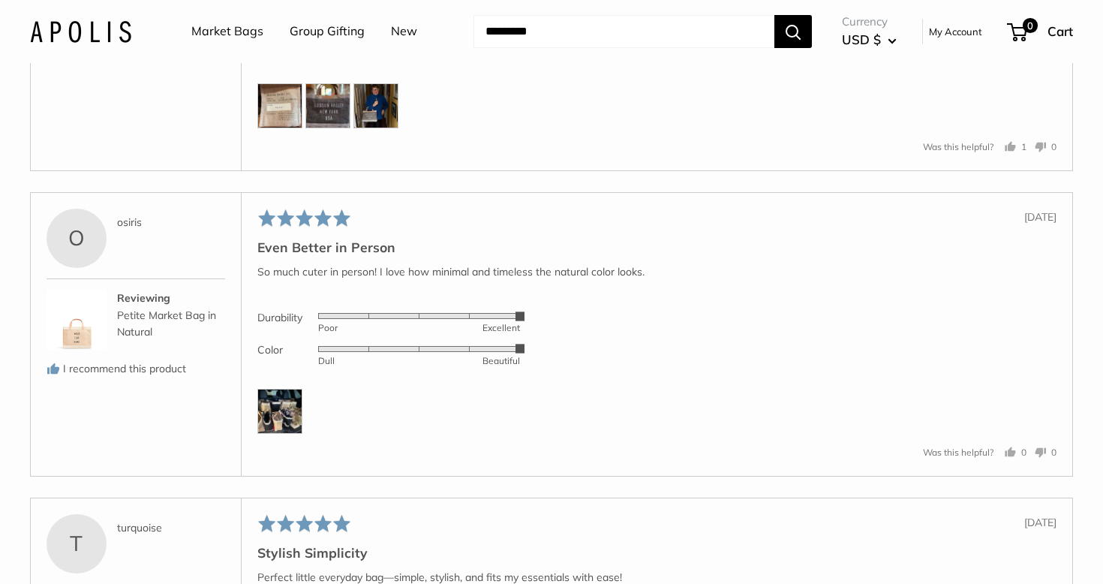
scroll to position [9644, 0]
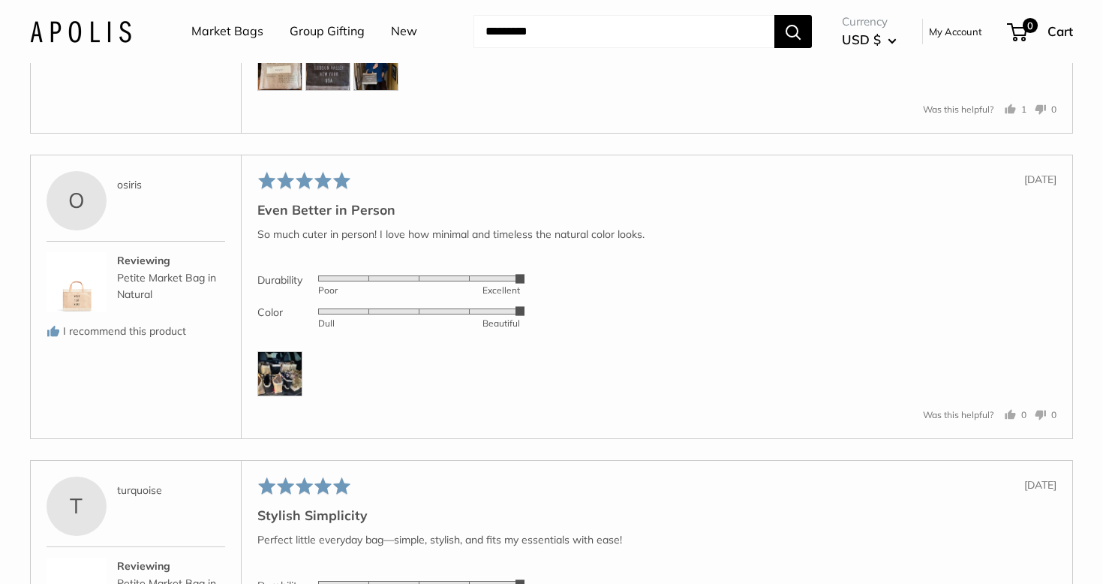
click at [333, 91] on img at bounding box center [327, 68] width 45 height 45
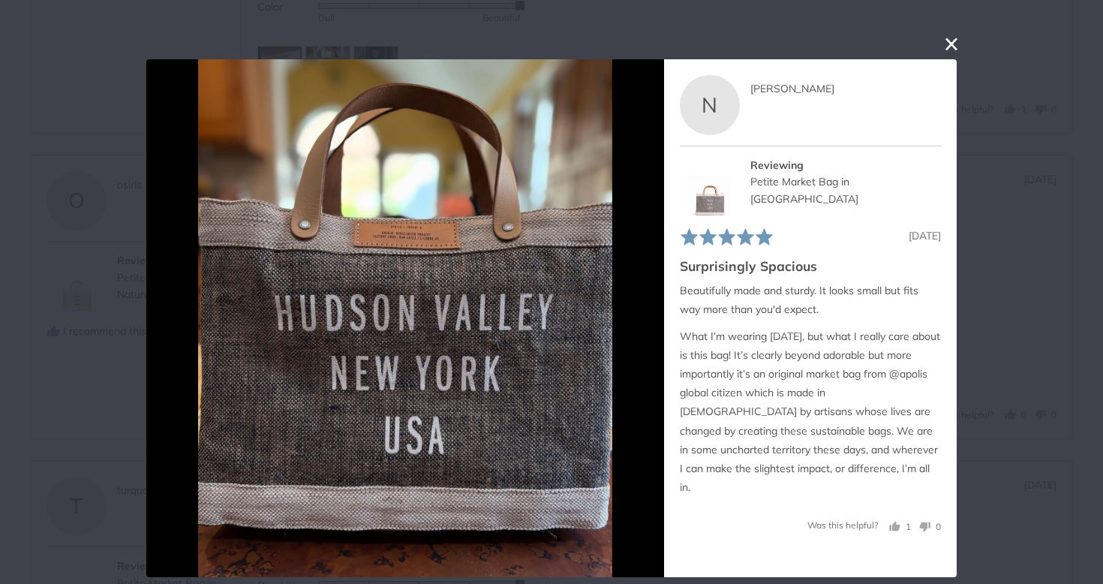
click at [953, 43] on button "close this modal window" at bounding box center [951, 44] width 18 height 18
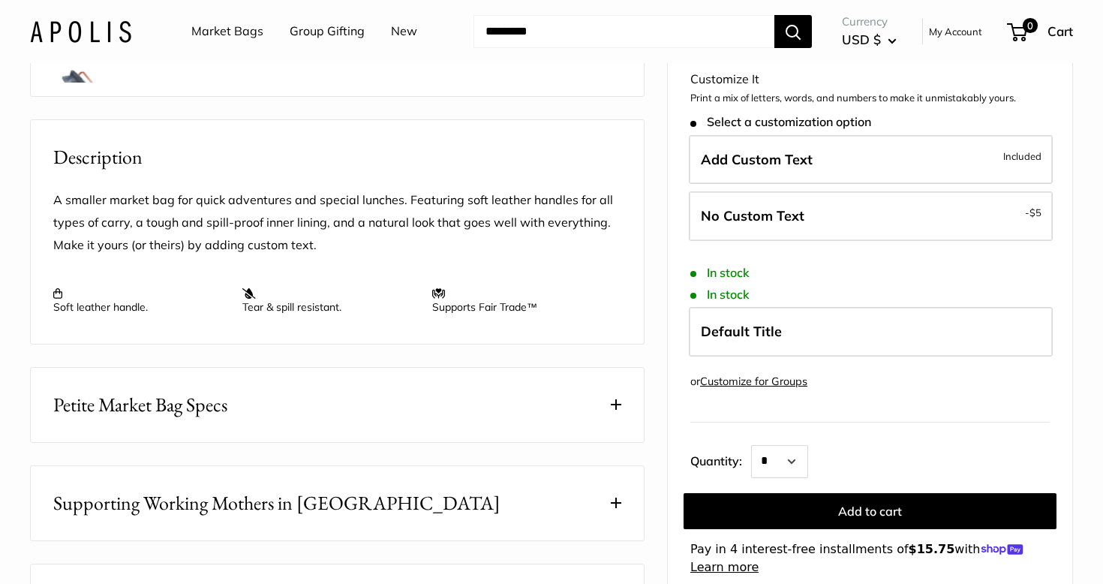
scroll to position [0, 0]
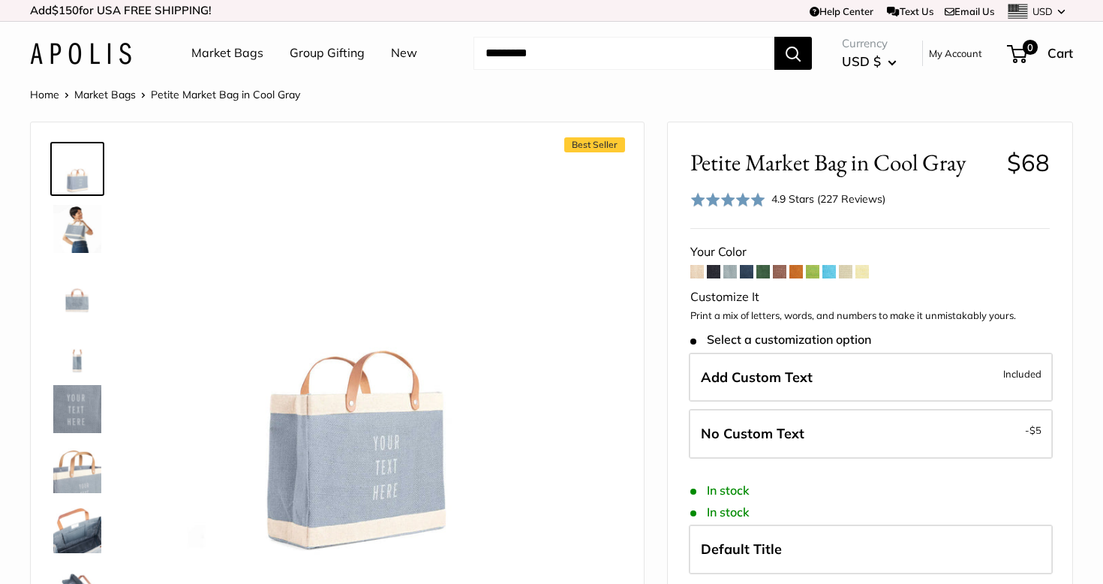
click at [101, 95] on link "Market Bags" at bounding box center [105, 95] width 62 height 14
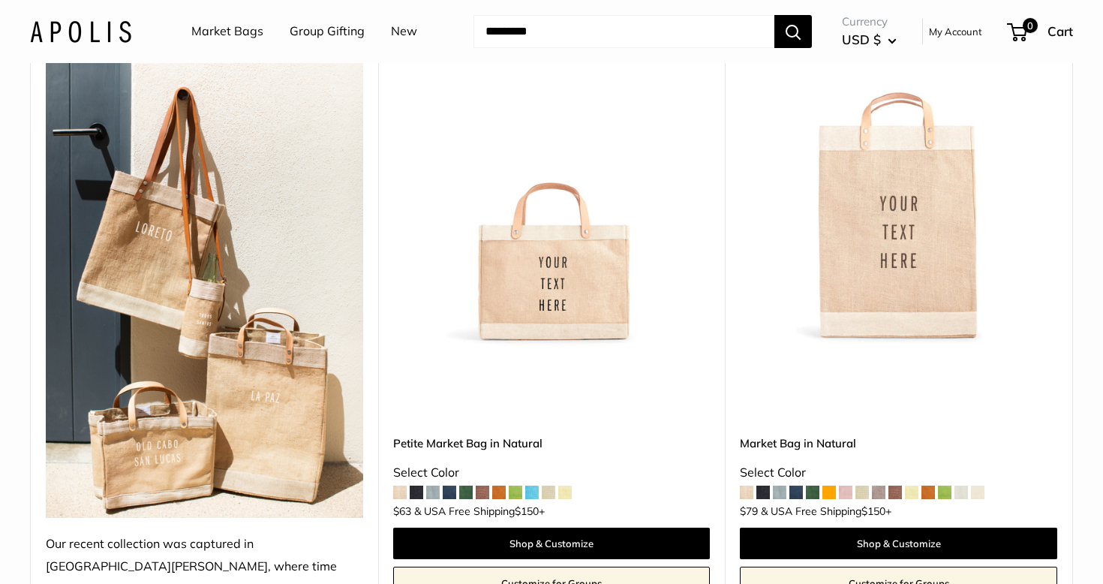
scroll to position [816, 0]
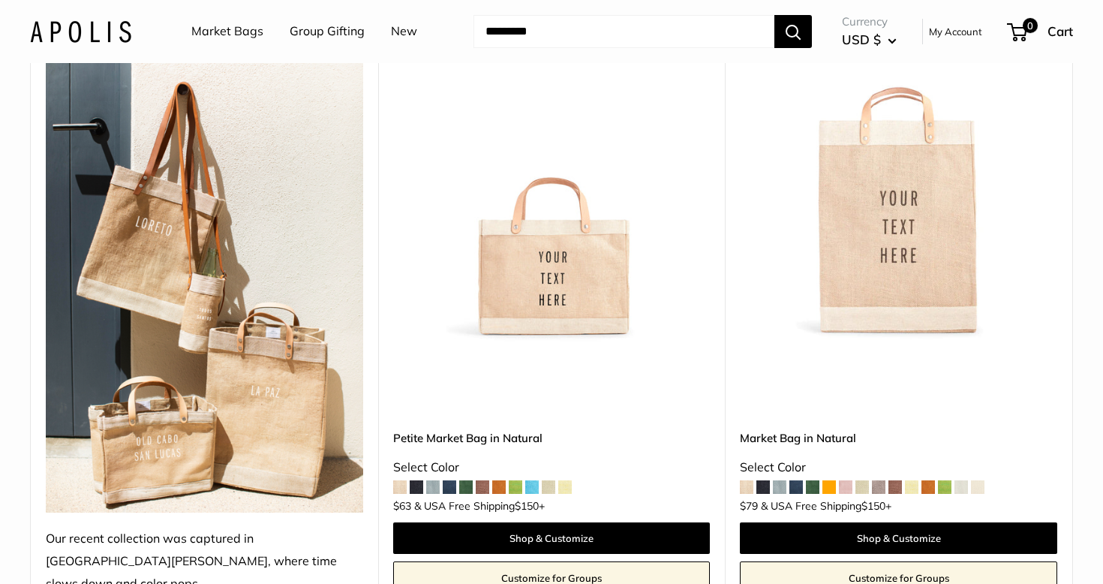
click at [0, 0] on img at bounding box center [0, 0] width 0 height 0
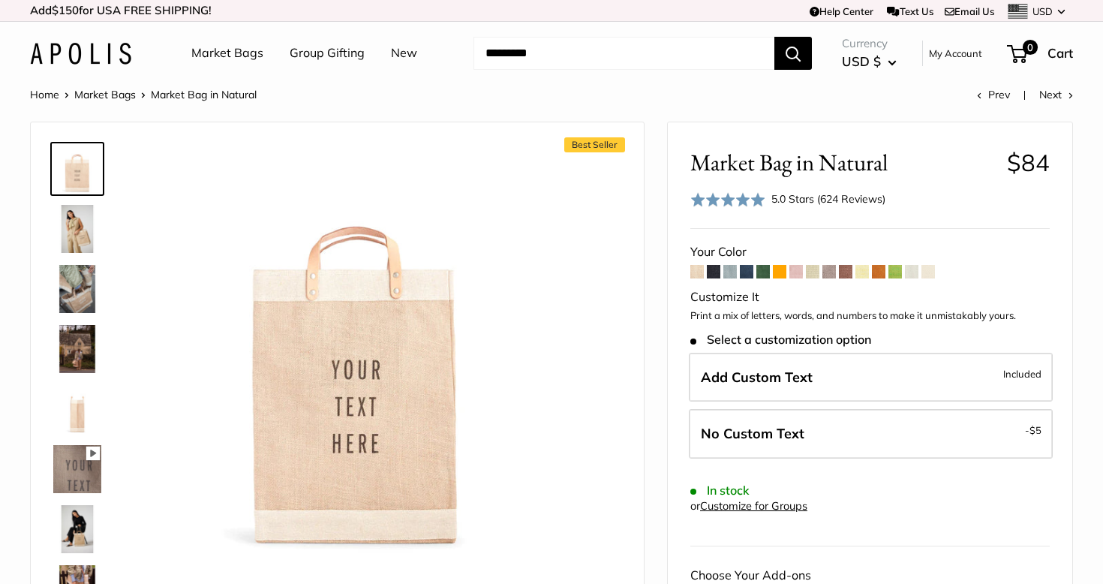
click at [832, 272] on span at bounding box center [829, 272] width 14 height 14
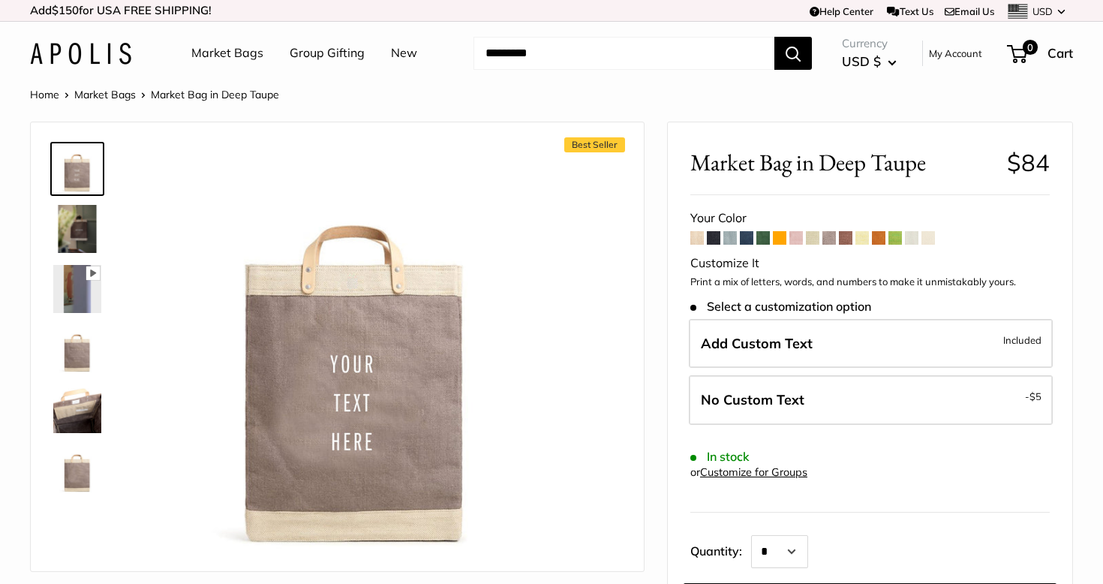
click at [797, 241] on span at bounding box center [796, 238] width 14 height 14
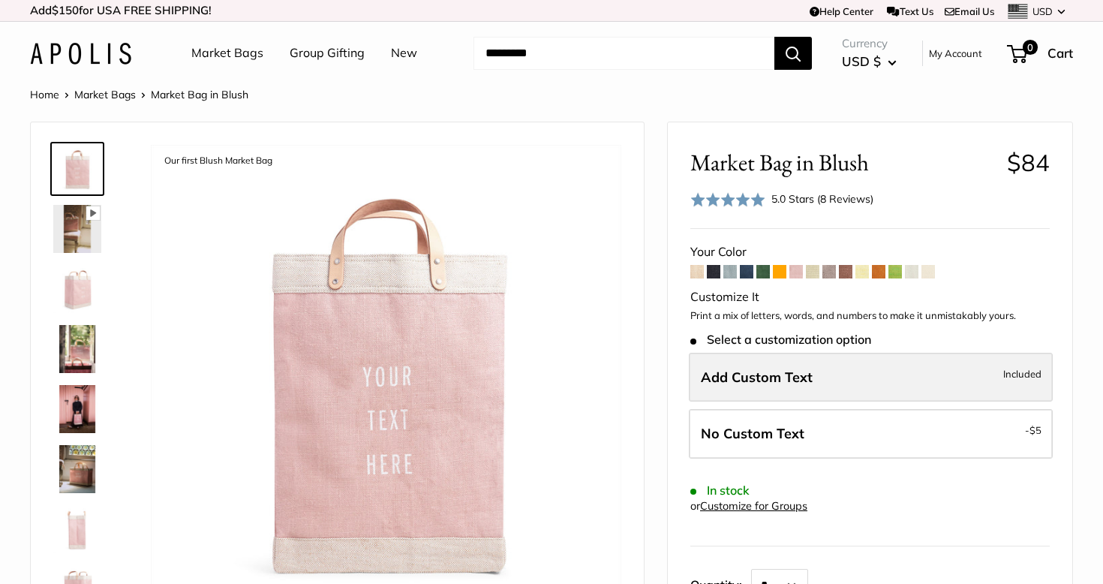
click at [808, 368] on span "Add Custom Text" at bounding box center [757, 376] width 112 height 17
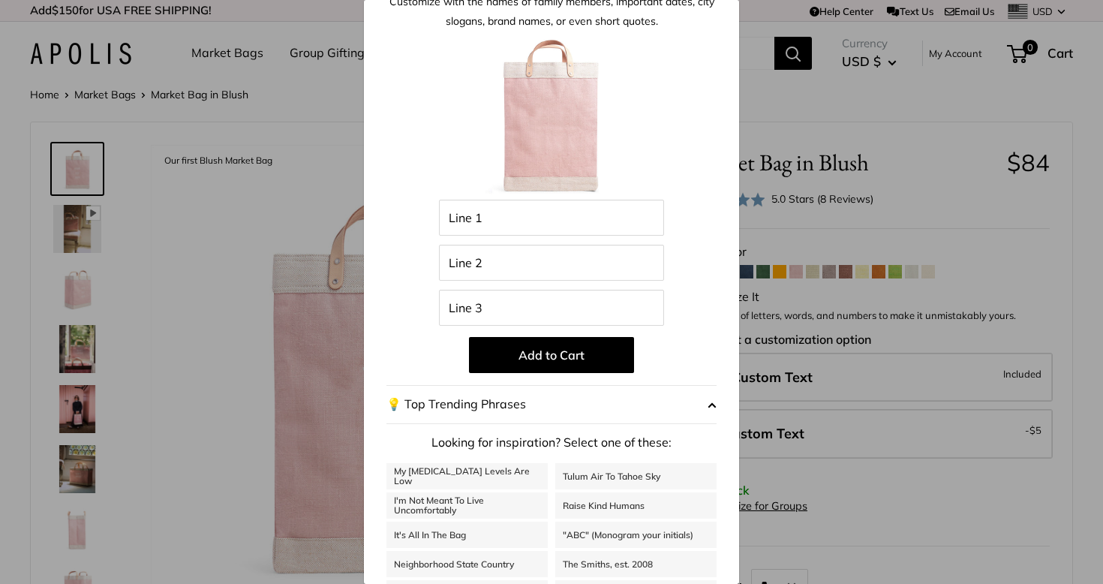
scroll to position [131, 0]
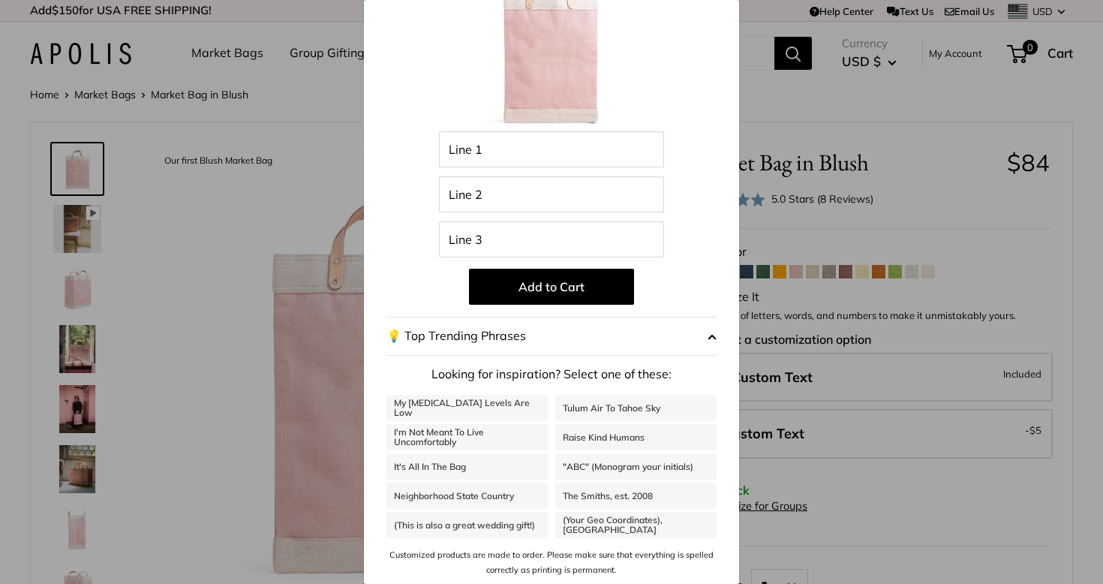
click at [935, 198] on div "Customize It Customize with the names of family members, important dates, city …" at bounding box center [551, 292] width 1103 height 584
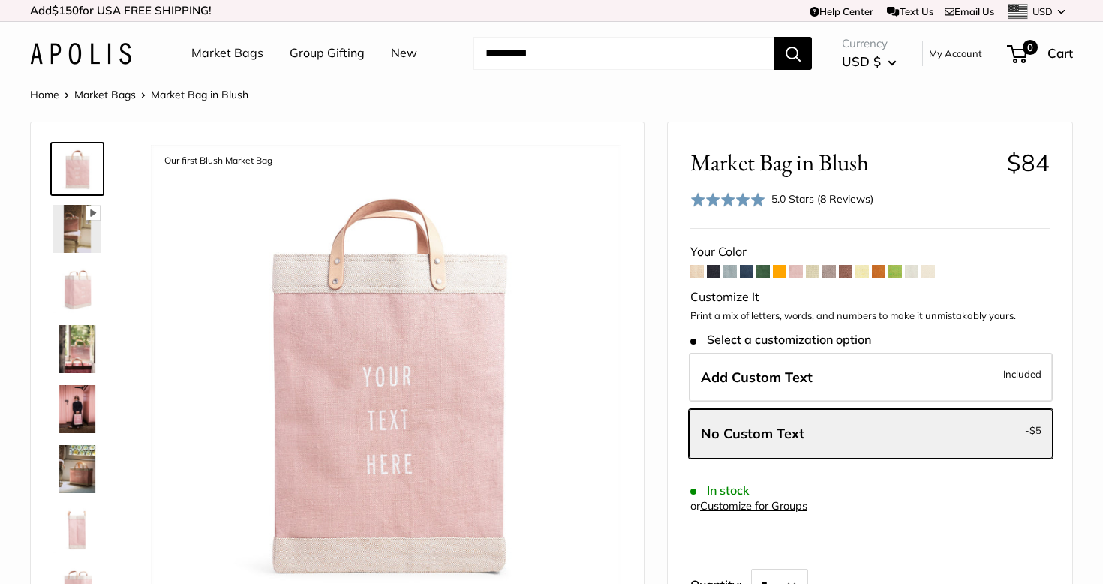
click at [128, 95] on link "Market Bags" at bounding box center [105, 95] width 62 height 14
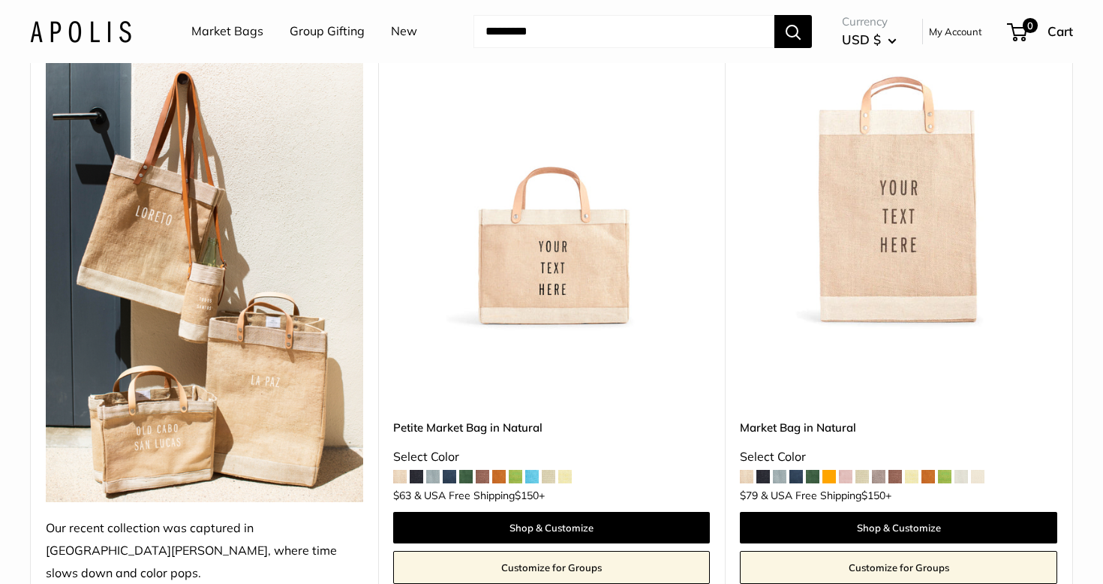
scroll to position [890, 0]
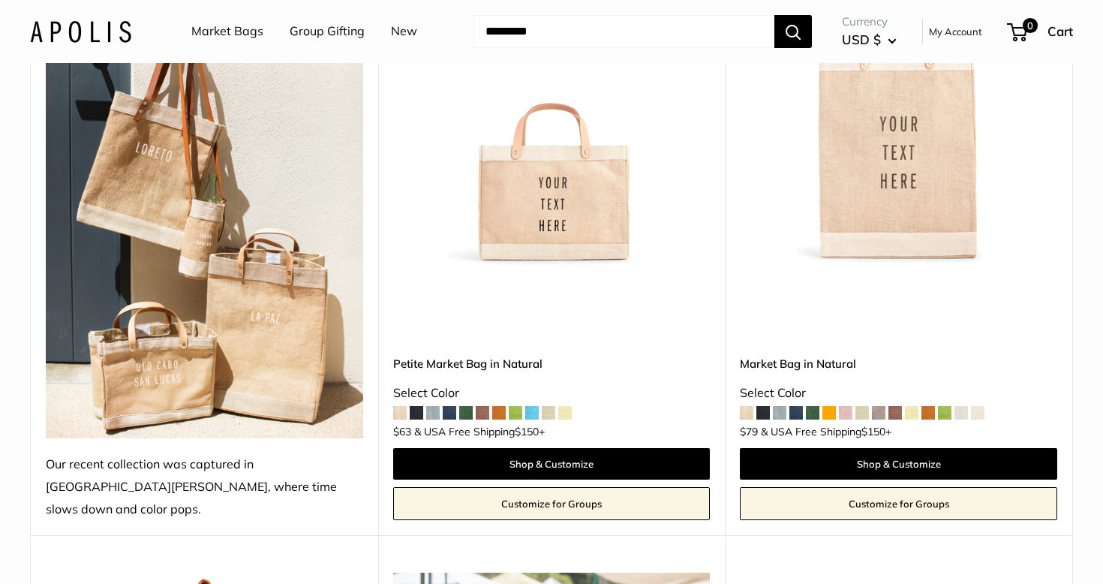
click at [0, 0] on img at bounding box center [0, 0] width 0 height 0
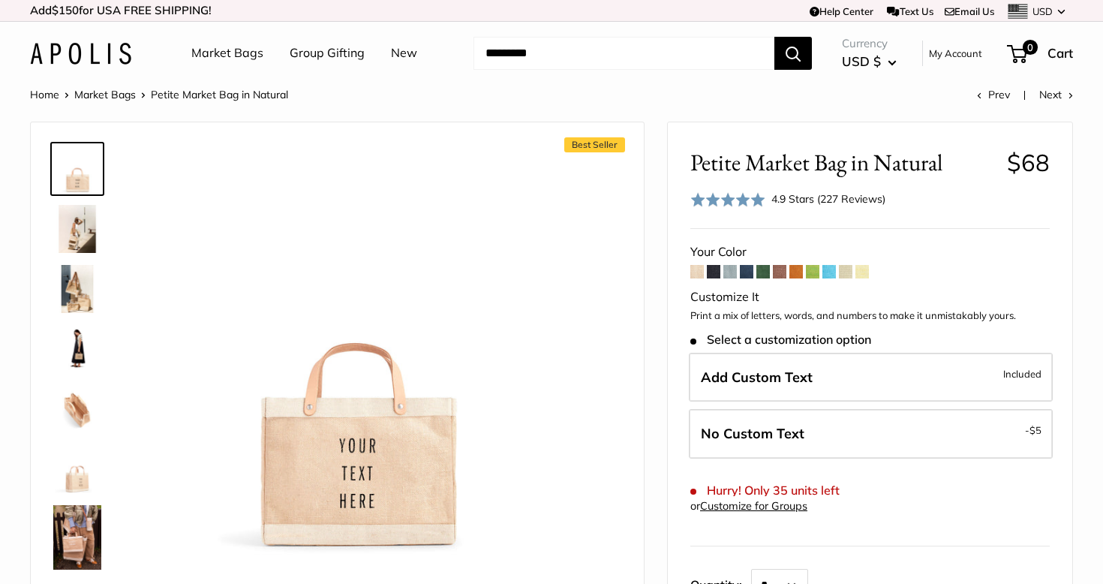
click at [764, 275] on span at bounding box center [763, 272] width 14 height 14
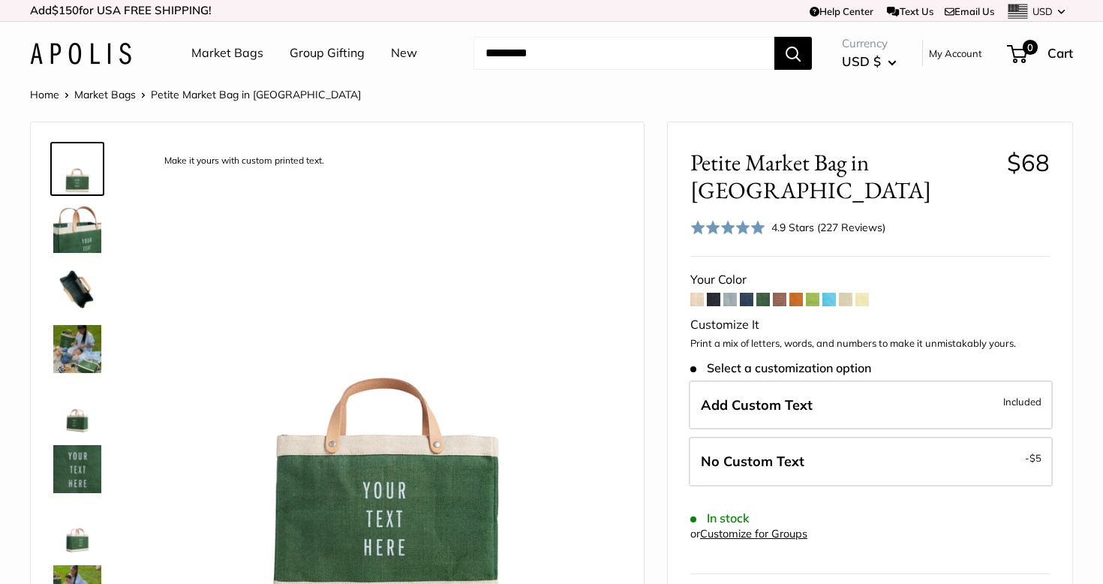
click at [80, 338] on img at bounding box center [77, 349] width 48 height 48
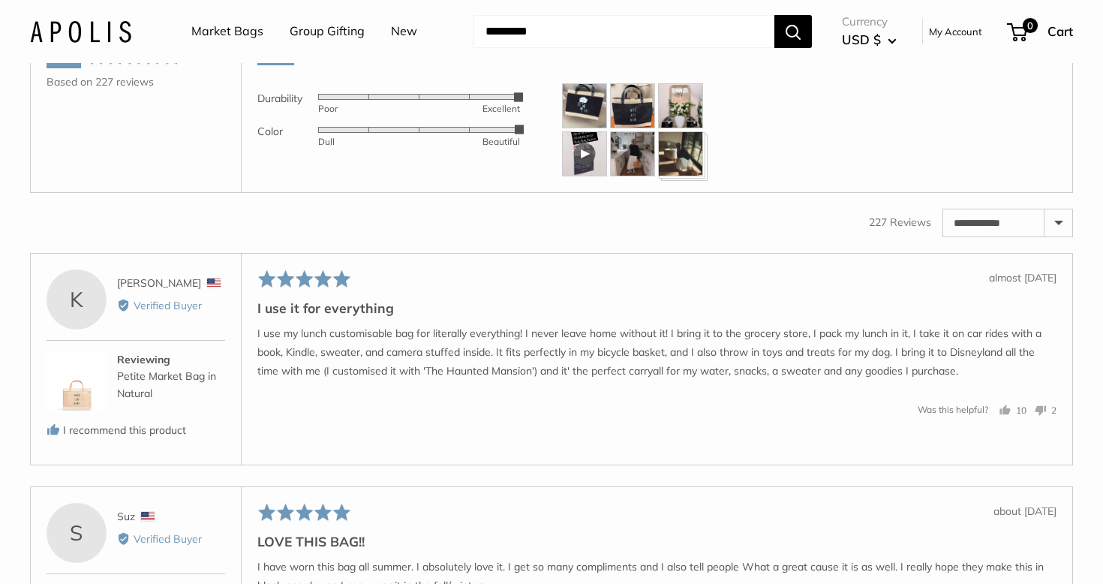
scroll to position [2265, 0]
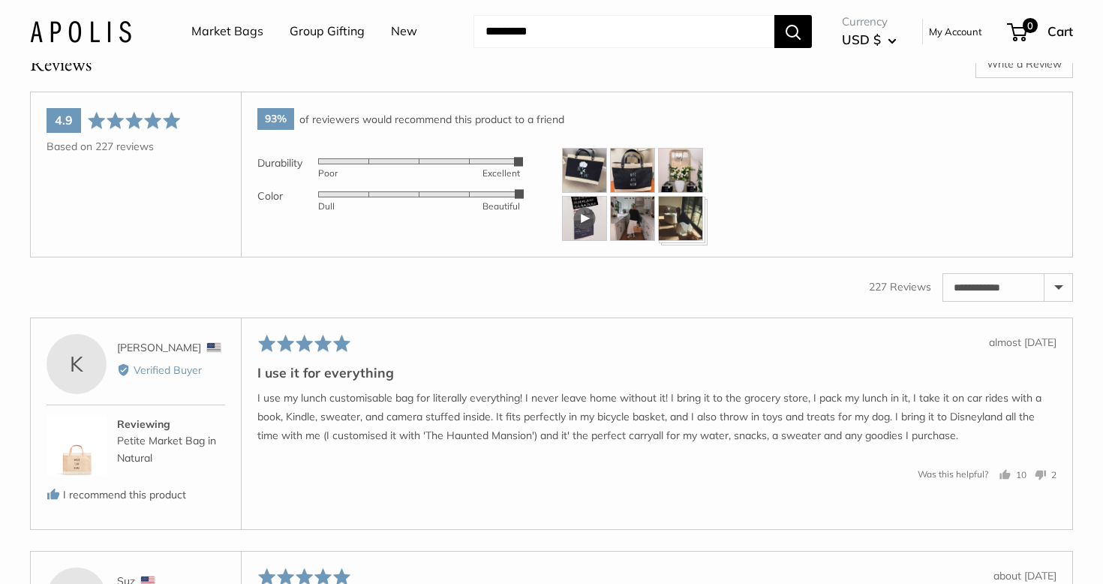
click at [1024, 301] on select "**********" at bounding box center [1007, 287] width 129 height 27
select select "*********"
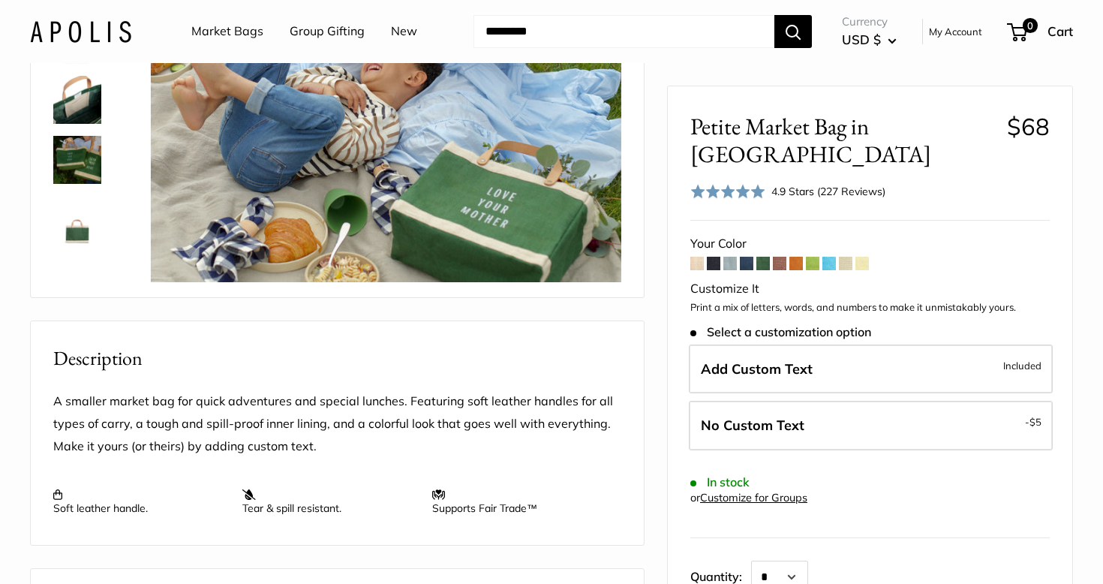
scroll to position [0, 0]
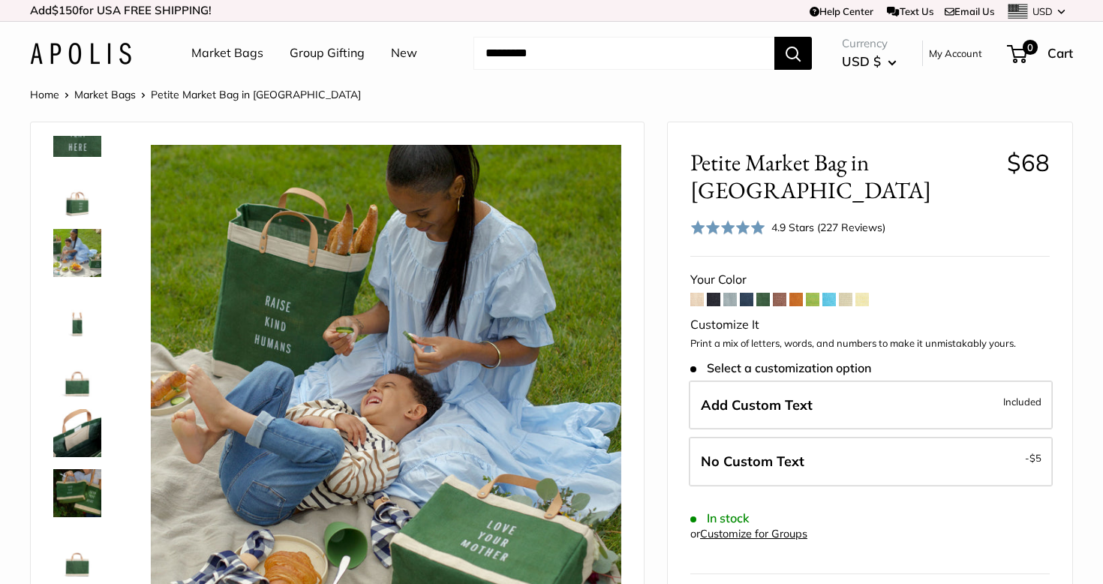
click at [82, 155] on img at bounding box center [77, 133] width 48 height 48
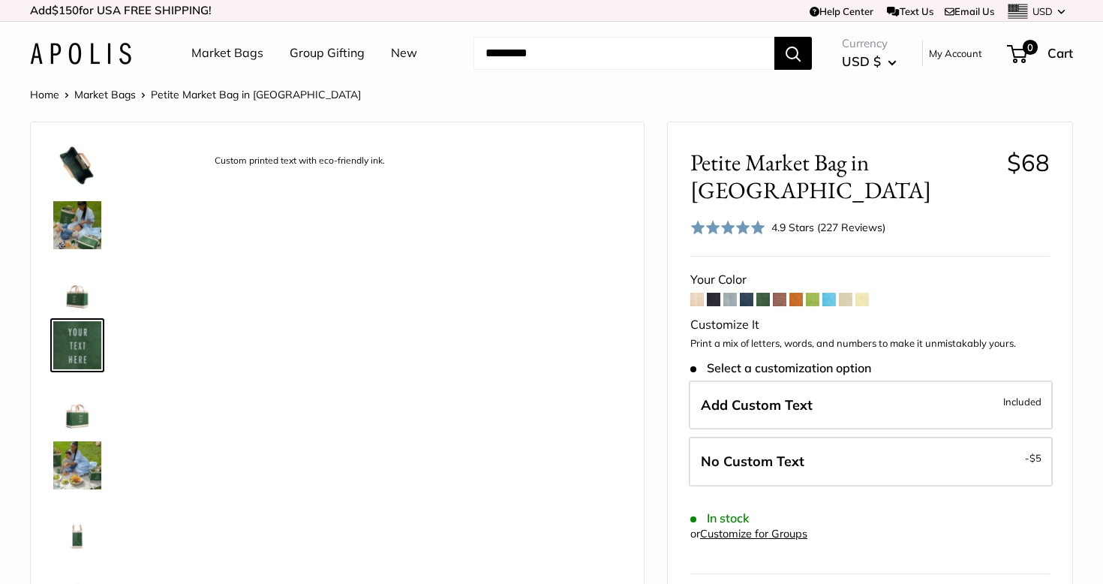
scroll to position [107, 0]
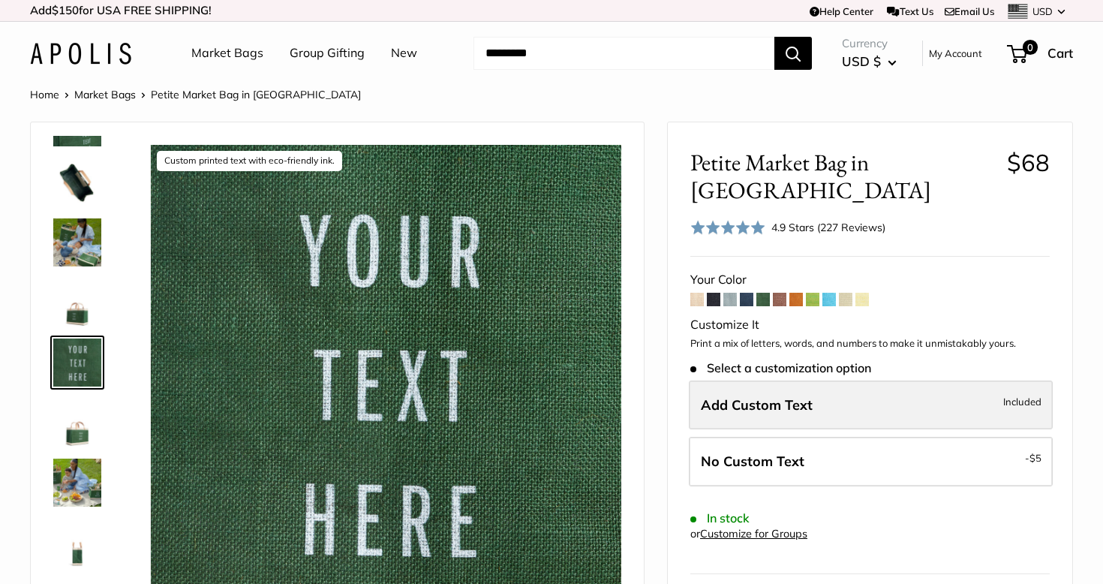
click at [808, 396] on span "Add Custom Text" at bounding box center [757, 404] width 112 height 17
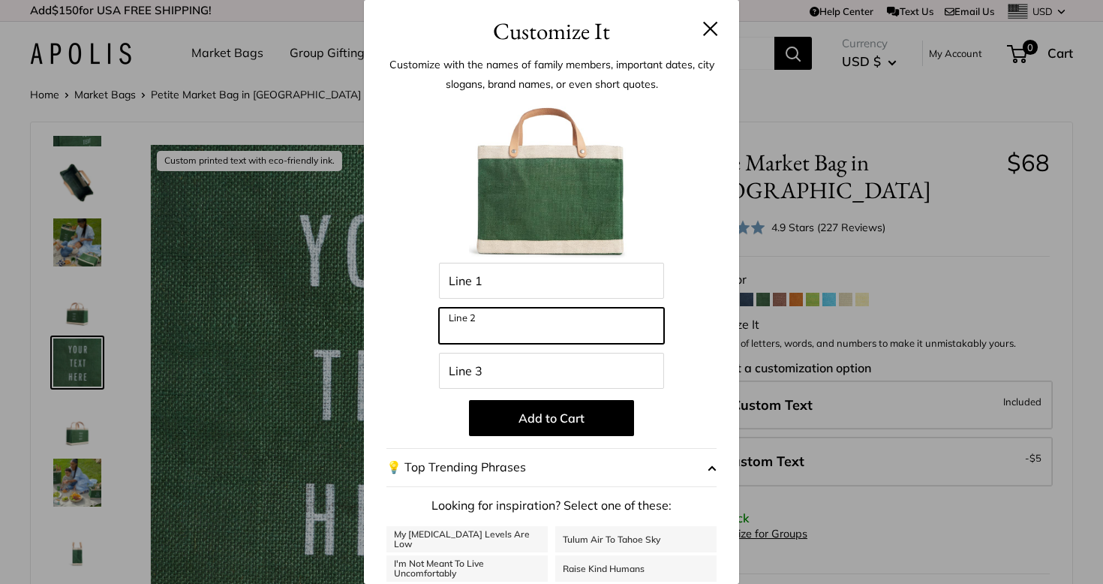
click at [637, 324] on input "Line 2" at bounding box center [551, 326] width 225 height 36
type input "***"
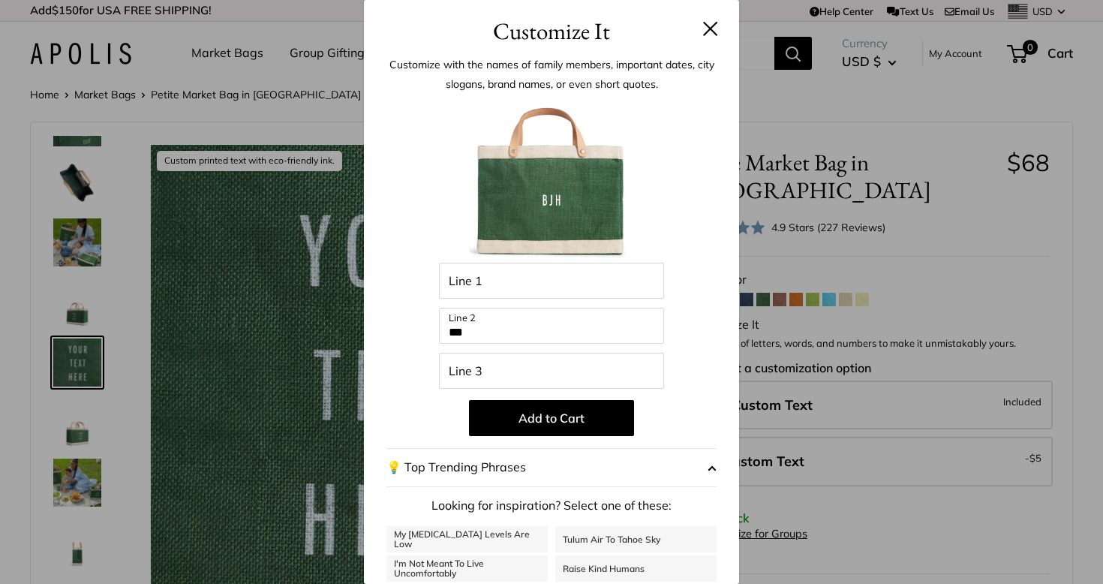
click at [710, 31] on button at bounding box center [710, 28] width 15 height 15
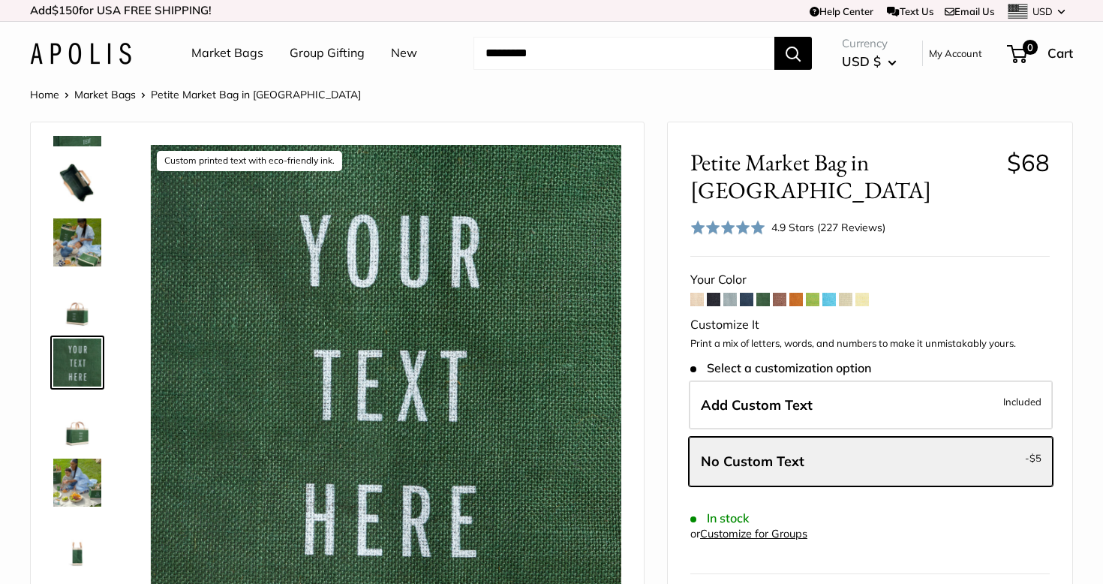
click at [779, 293] on span at bounding box center [780, 300] width 14 height 14
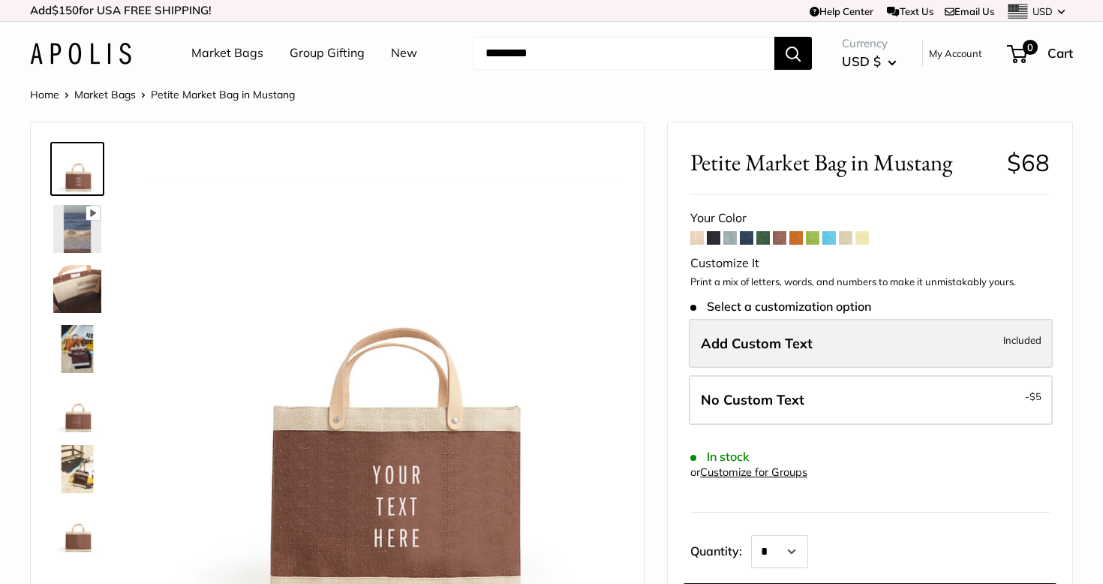
click at [784, 346] on span "Add Custom Text" at bounding box center [757, 343] width 112 height 17
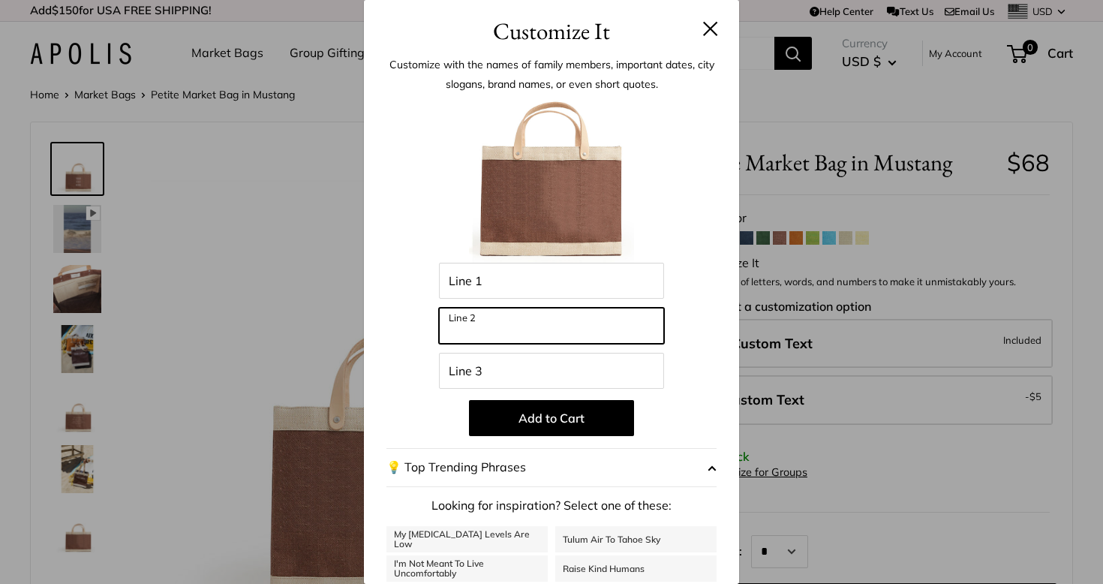
click at [575, 325] on input "Line 2" at bounding box center [551, 326] width 225 height 36
type input "***"
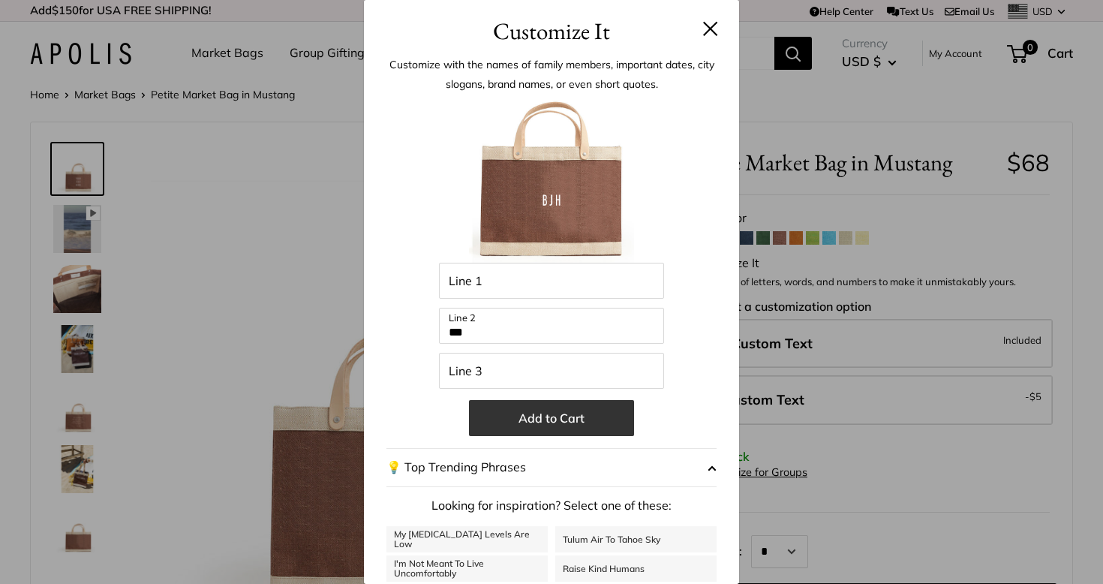
click at [579, 411] on button "Add to Cart" at bounding box center [551, 418] width 165 height 36
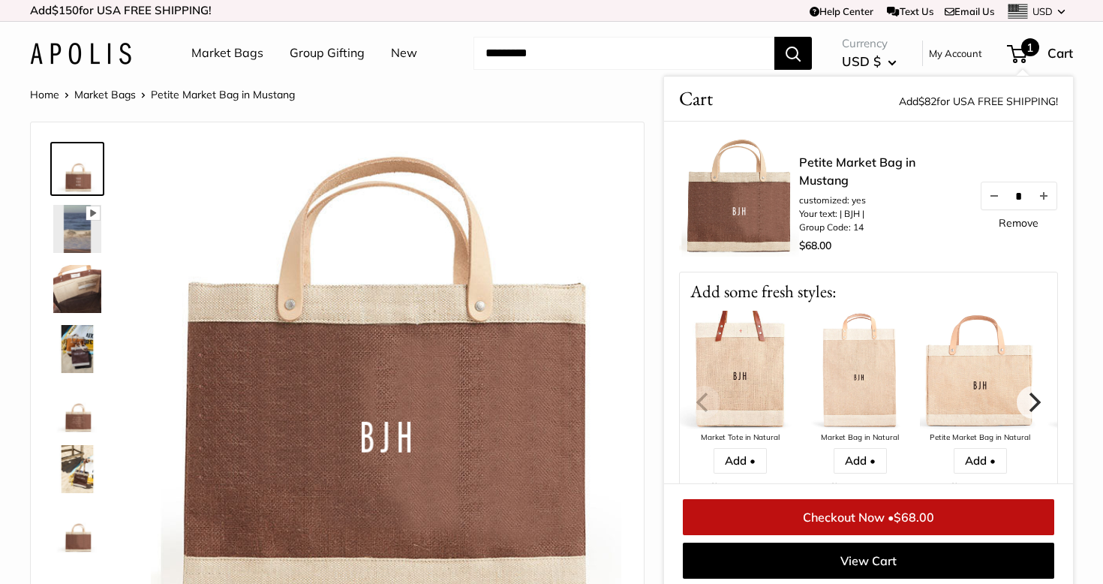
click at [623, 91] on div "Home Market Bags Petite Market Bag in [GEOGRAPHIC_DATA]" at bounding box center [551, 95] width 1043 height 20
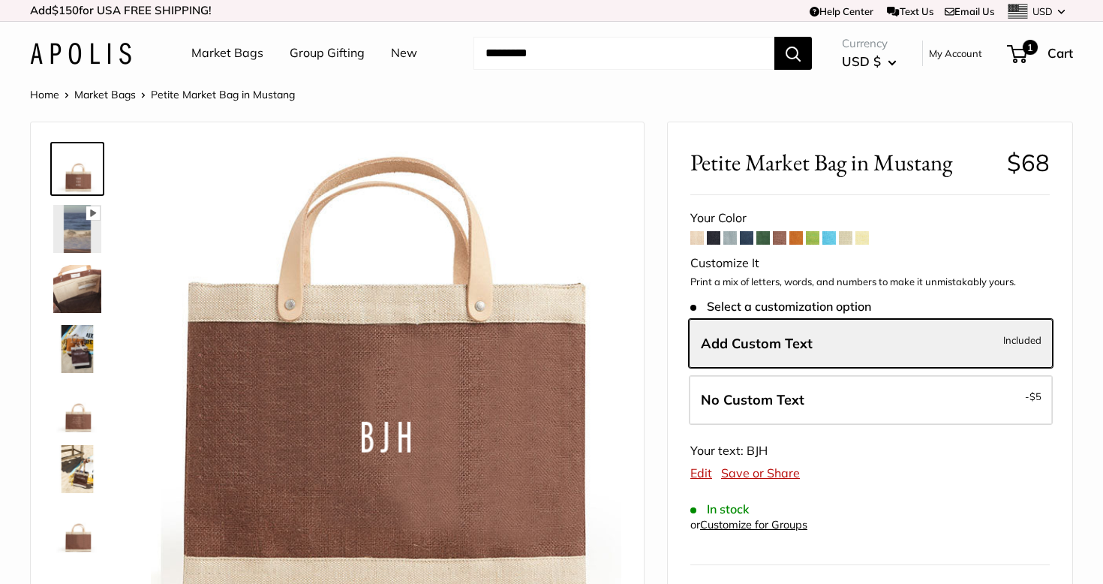
click at [762, 234] on span at bounding box center [763, 238] width 14 height 14
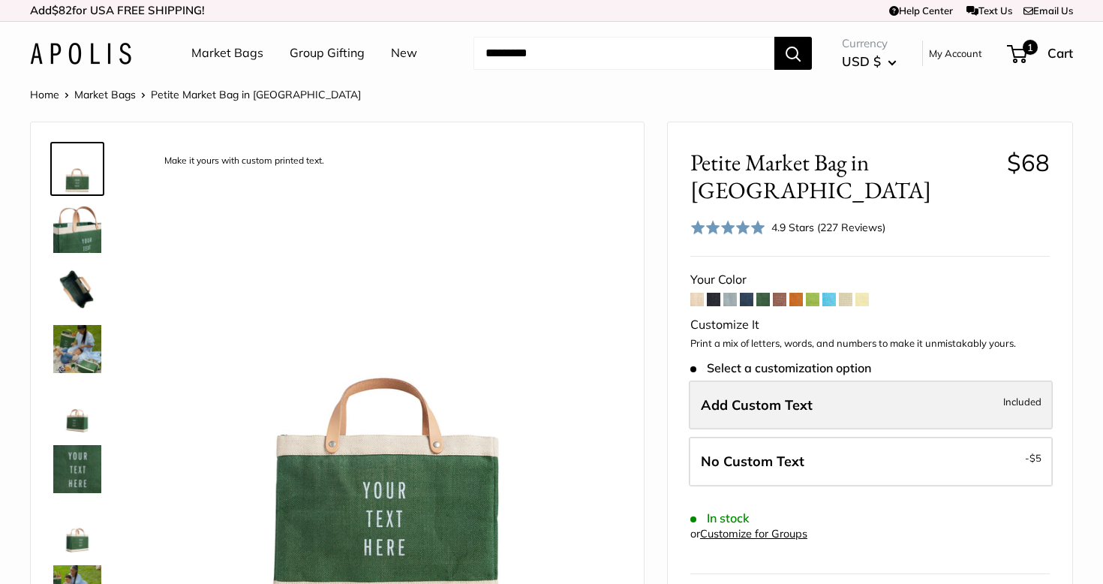
click at [780, 396] on span "Add Custom Text" at bounding box center [757, 404] width 112 height 17
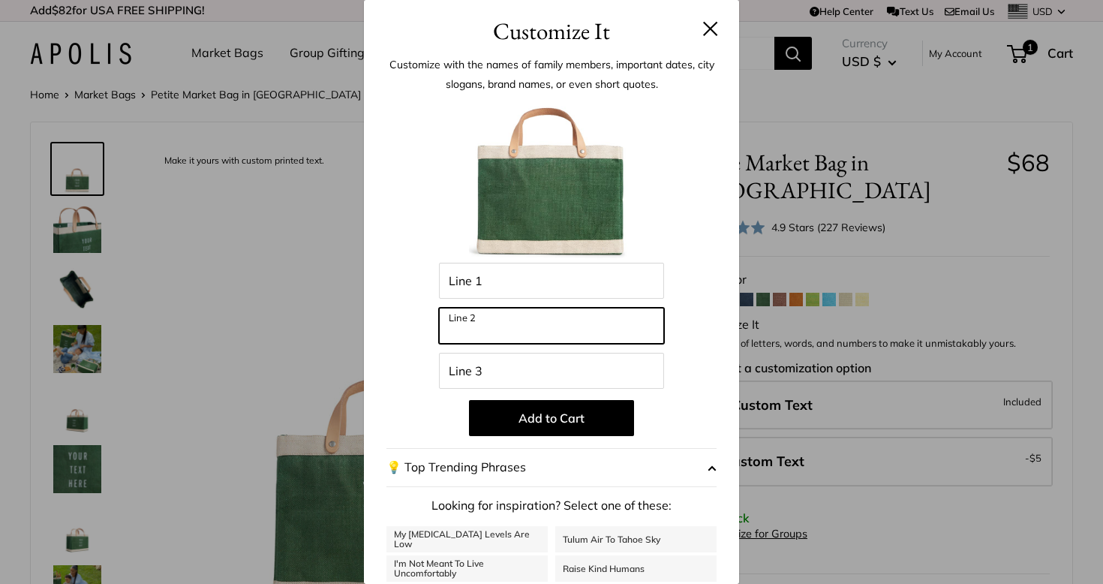
click at [602, 317] on input "Line 2" at bounding box center [551, 326] width 225 height 36
type input "***"
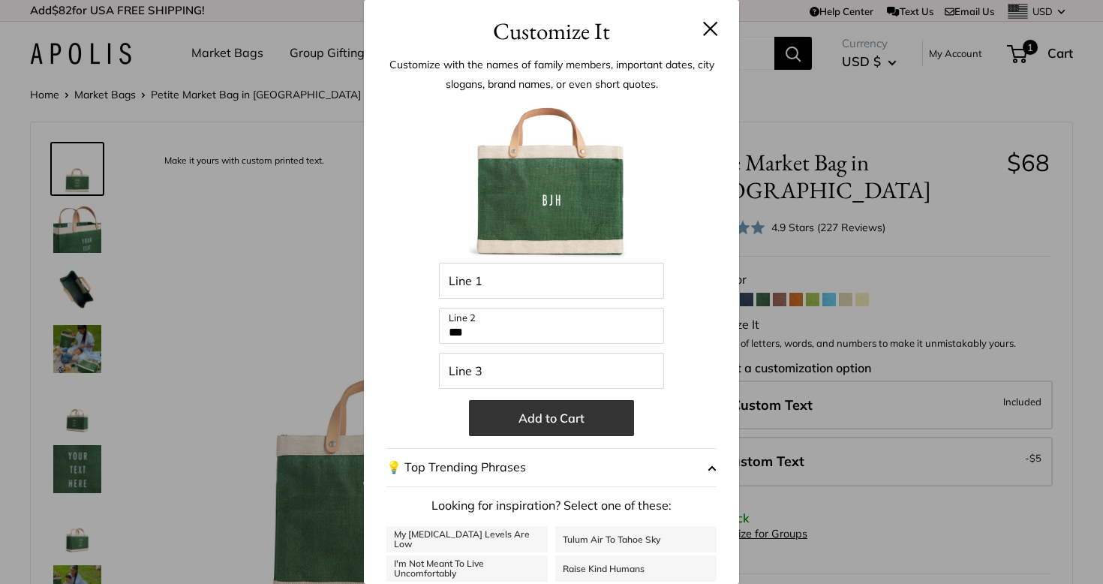
click at [602, 425] on button "Add to Cart" at bounding box center [551, 418] width 165 height 36
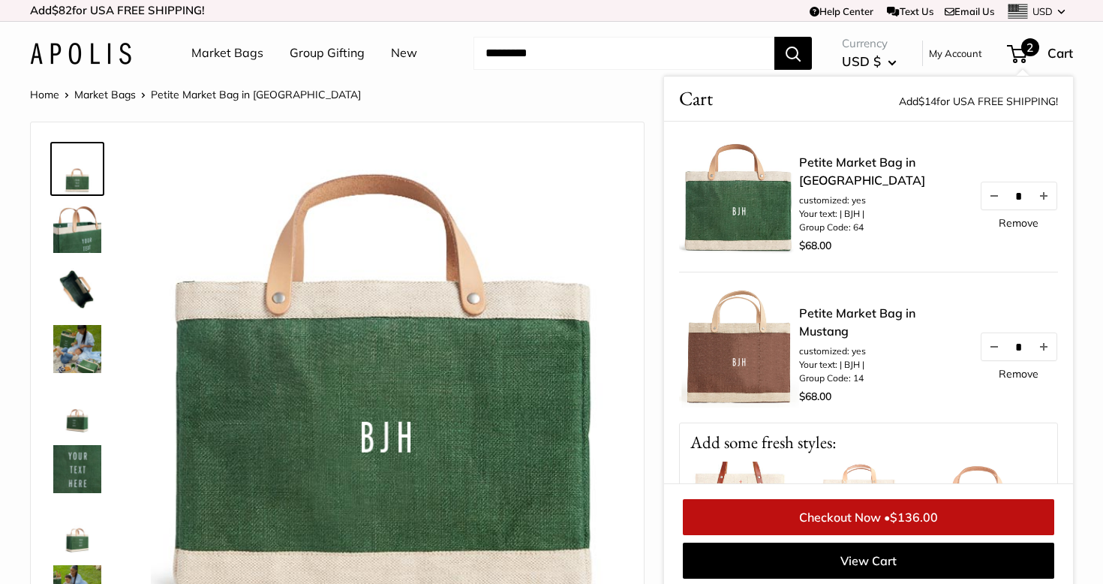
scroll to position [6, 0]
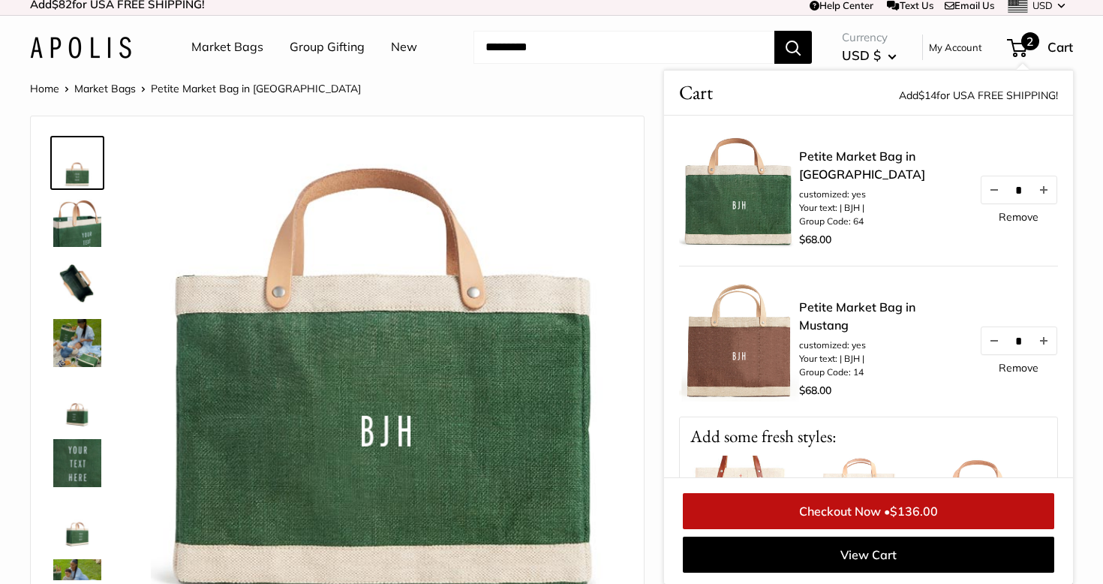
click at [245, 52] on link "Market Bags" at bounding box center [227, 47] width 72 height 23
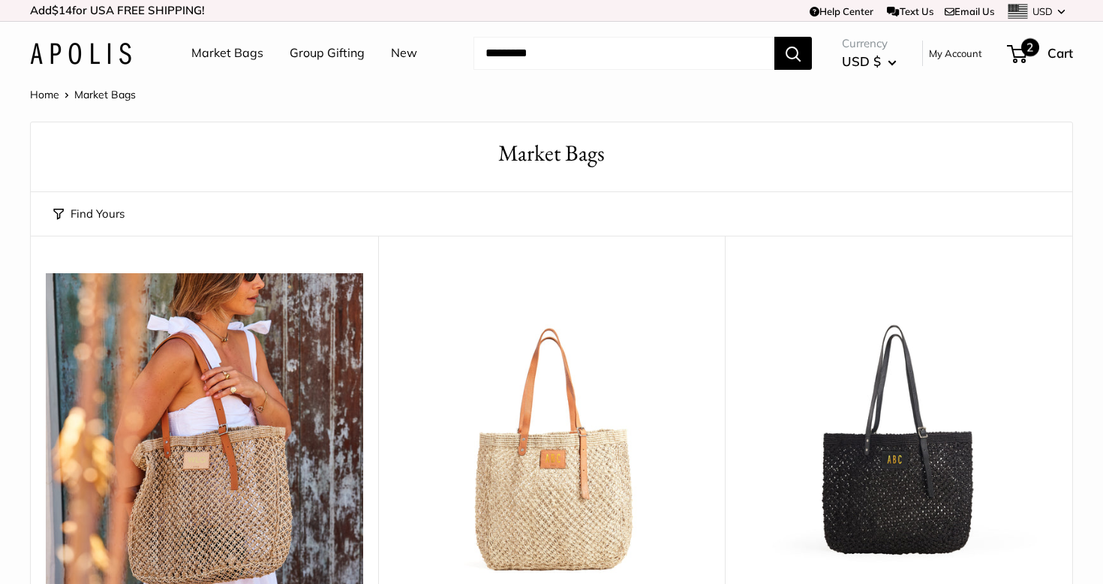
click at [1023, 54] on span "2" at bounding box center [1017, 54] width 20 height 18
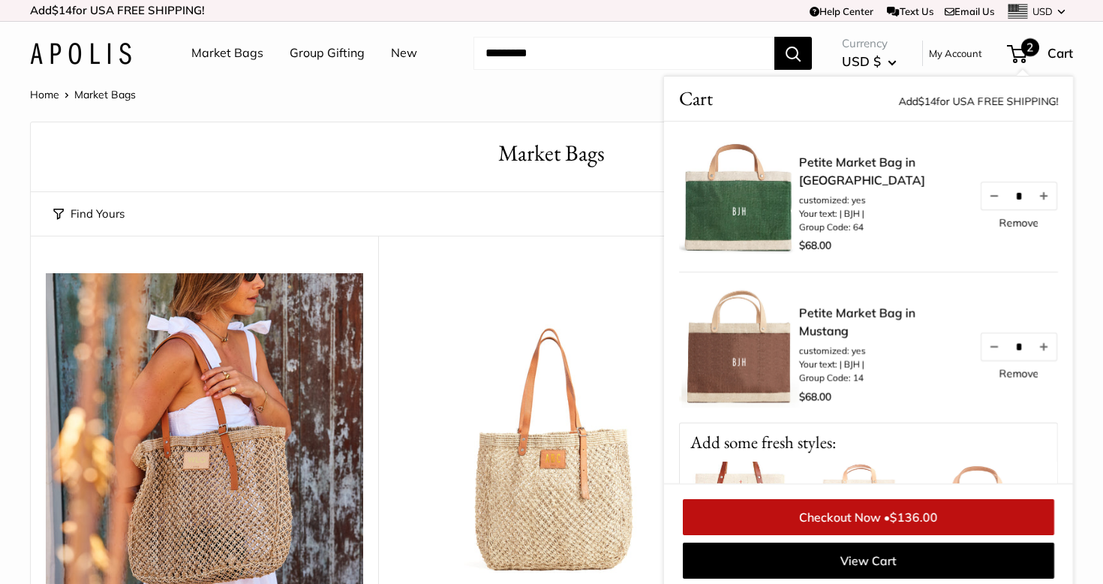
scroll to position [6, 0]
